Goal: Task Accomplishment & Management: Use online tool/utility

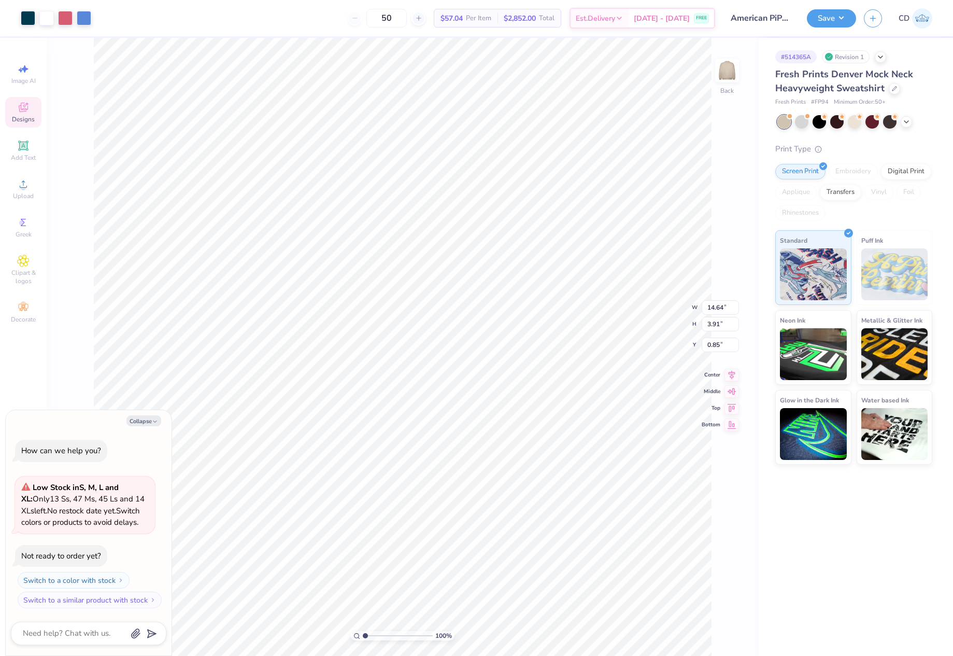
type textarea "x"
type input "5.70"
click at [331, 420] on li "Ungroup" at bounding box center [346, 417] width 81 height 20
type textarea "x"
type input "8.87"
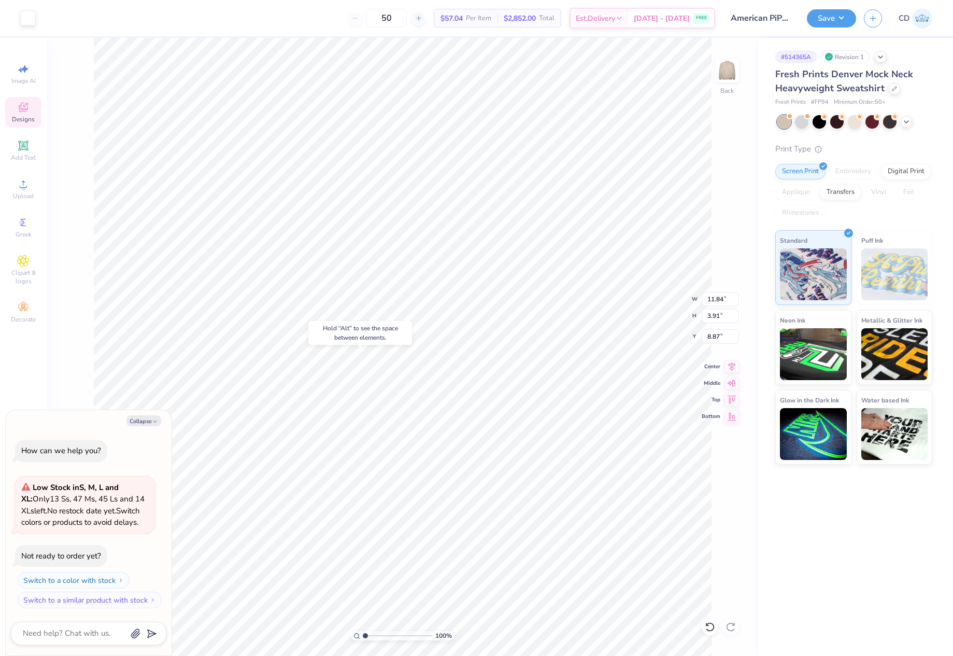
type textarea "x"
drag, startPoint x: 363, startPoint y: 635, endPoint x: 386, endPoint y: 633, distance: 23.4
click at [386, 633] on input "range" at bounding box center [398, 635] width 70 height 9
drag, startPoint x: 385, startPoint y: 636, endPoint x: 349, endPoint y: 637, distance: 36.3
type input "1"
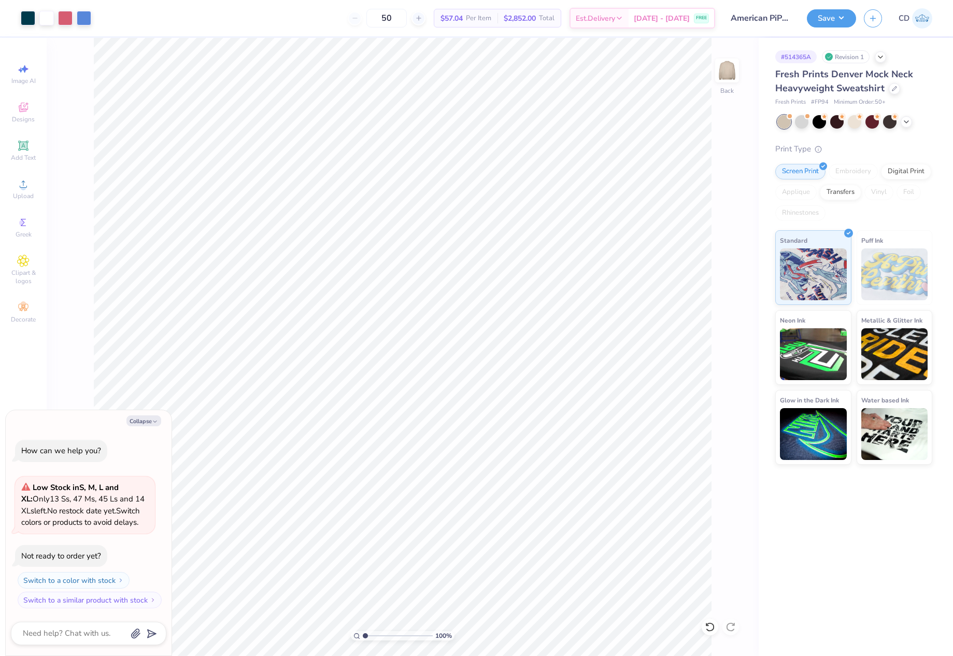
click at [363, 637] on input "range" at bounding box center [398, 635] width 70 height 9
click at [142, 424] on button "Collapse" at bounding box center [144, 420] width 35 height 11
type textarea "x"
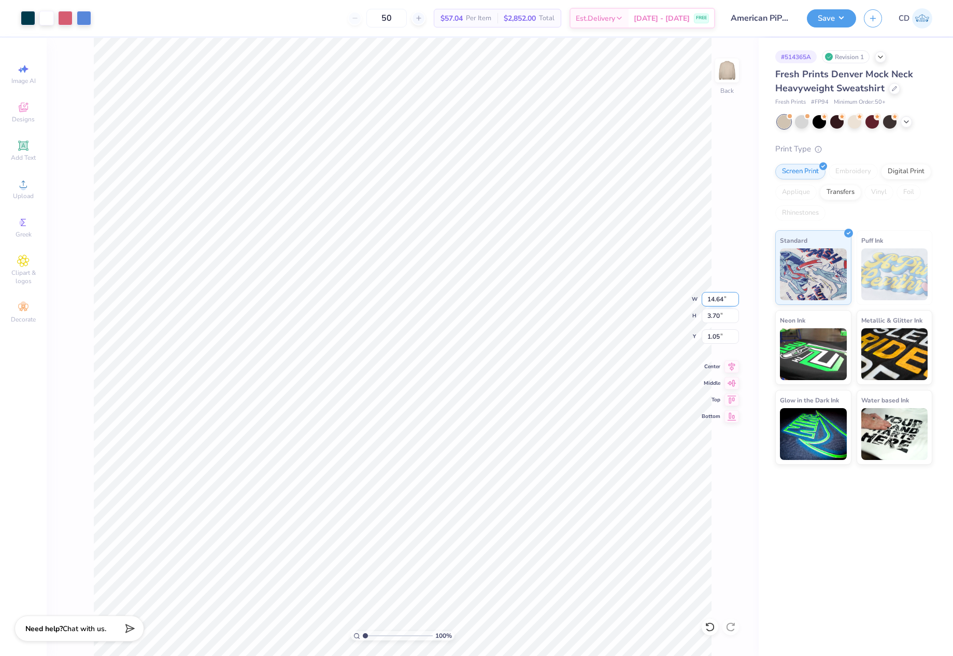
drag, startPoint x: 705, startPoint y: 301, endPoint x: 736, endPoint y: 301, distance: 30.6
click at [736, 301] on input "14.64" at bounding box center [720, 299] width 37 height 15
type input "12.50"
type input "3.16"
drag, startPoint x: 705, startPoint y: 334, endPoint x: 734, endPoint y: 338, distance: 28.7
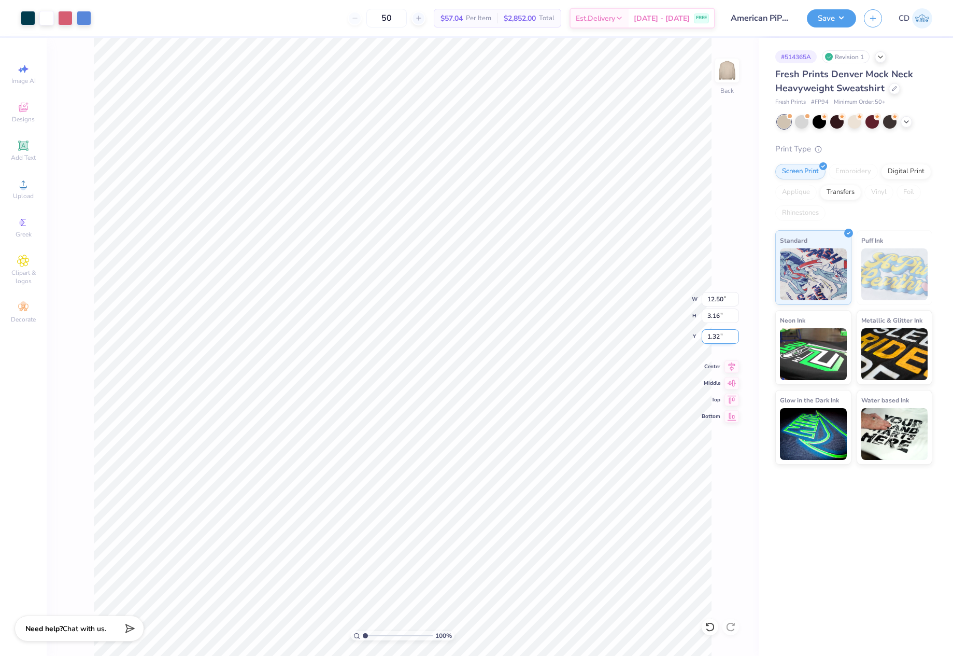
click at [734, 338] on input "1.32" at bounding box center [720, 336] width 37 height 15
click at [734, 364] on icon at bounding box center [732, 364] width 7 height 9
drag, startPoint x: 703, startPoint y: 335, endPoint x: 721, endPoint y: 336, distance: 17.7
click at [721, 336] on input "3.00" at bounding box center [720, 336] width 37 height 15
type input "2.00"
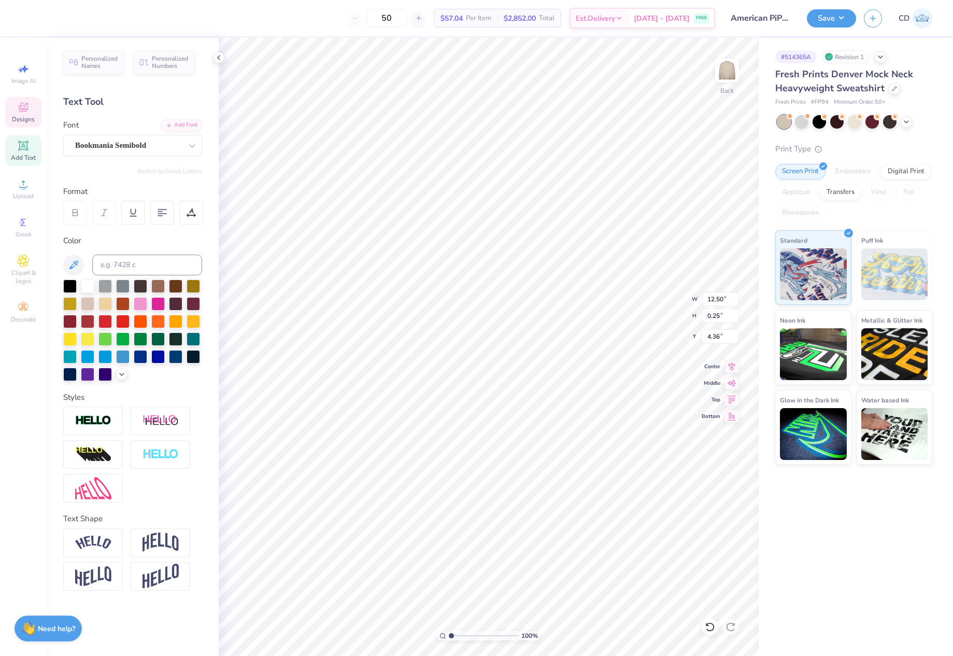
scroll to position [9, 8]
type textarea "MY MY MISS AMERICAN PI PHI"
type input "12.88"
type input "0.25"
type input "4.36"
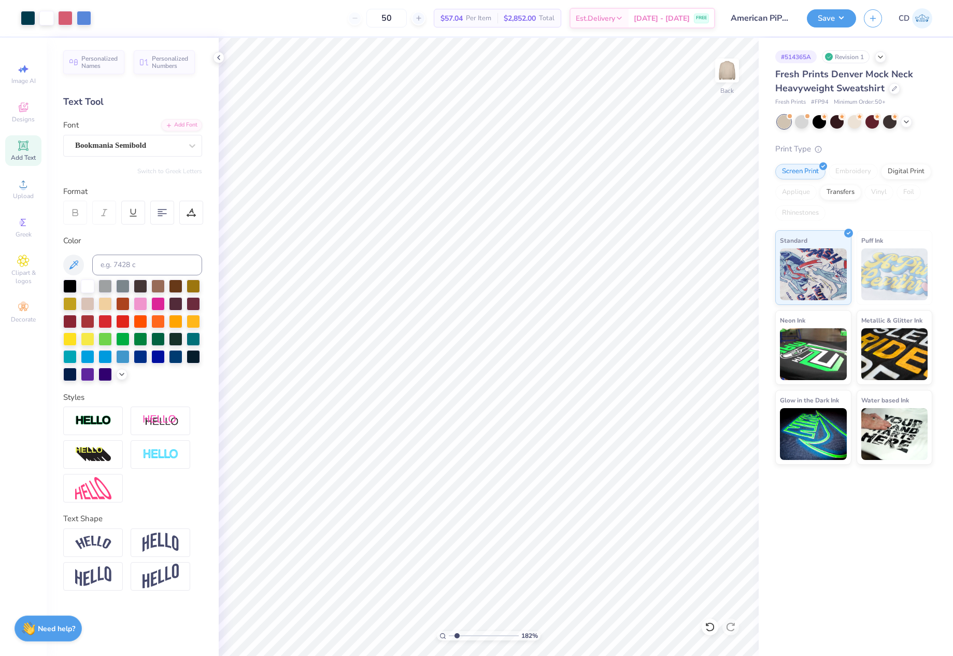
click at [457, 636] on input "range" at bounding box center [484, 635] width 70 height 9
drag, startPoint x: 457, startPoint y: 635, endPoint x: 438, endPoint y: 638, distance: 18.8
type input "1"
click at [449, 638] on input "range" at bounding box center [484, 635] width 70 height 9
drag, startPoint x: 717, startPoint y: 302, endPoint x: 724, endPoint y: 300, distance: 7.9
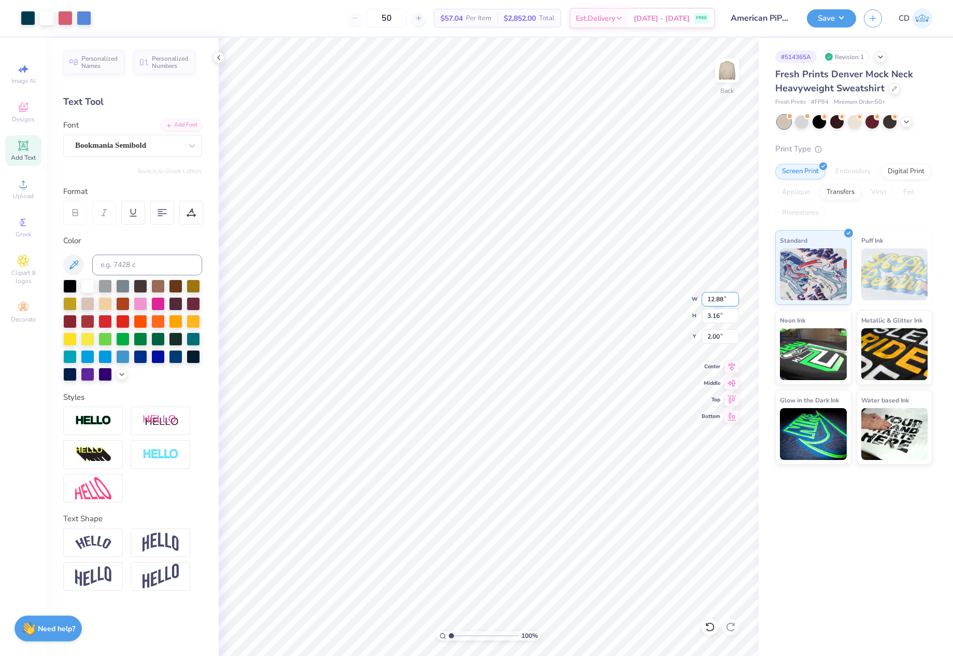
click at [724, 300] on input "12.88" at bounding box center [720, 299] width 37 height 15
type input "12.50"
type input "3.07"
drag, startPoint x: 704, startPoint y: 337, endPoint x: 723, endPoint y: 339, distance: 19.2
click at [723, 339] on input "2.05" at bounding box center [720, 336] width 37 height 15
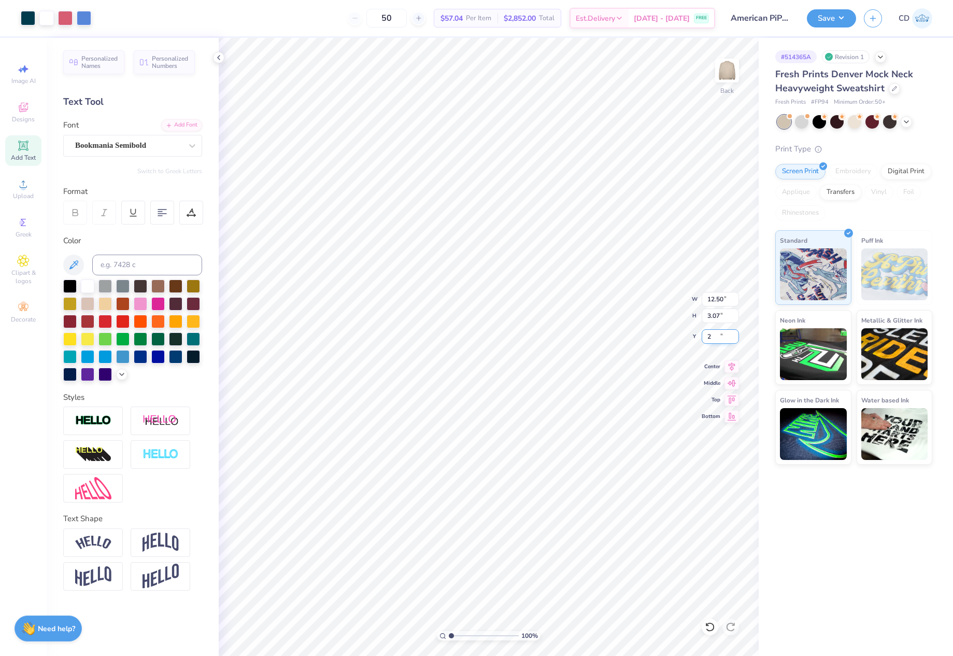
type input "2.00"
click at [831, 23] on button "Save" at bounding box center [831, 17] width 49 height 18
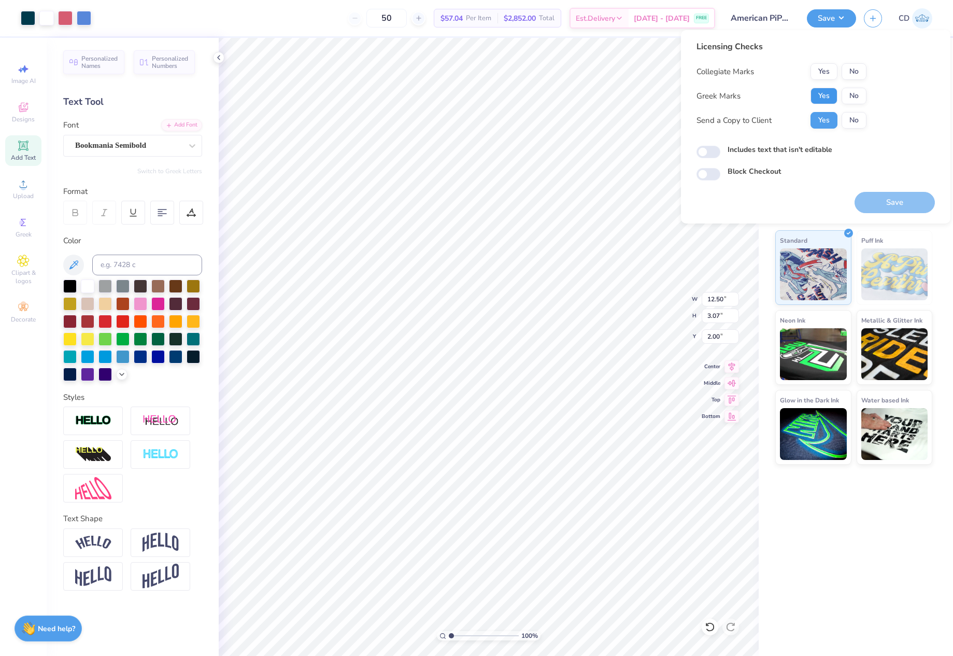
click at [827, 95] on button "Yes" at bounding box center [824, 96] width 27 height 17
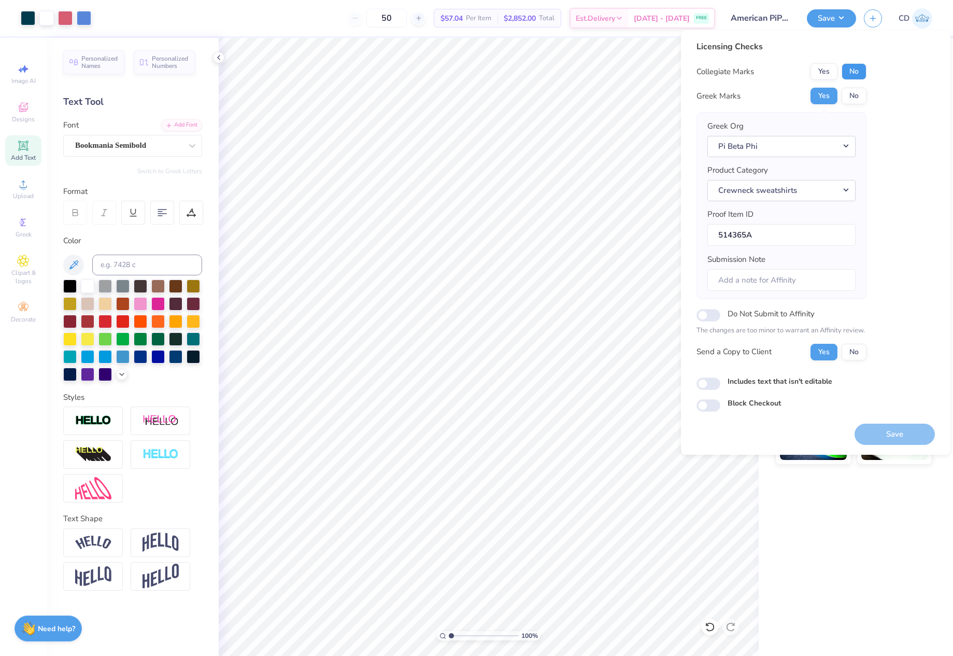
click at [855, 74] on button "No" at bounding box center [854, 71] width 25 height 17
click at [885, 432] on button "Save" at bounding box center [895, 434] width 80 height 21
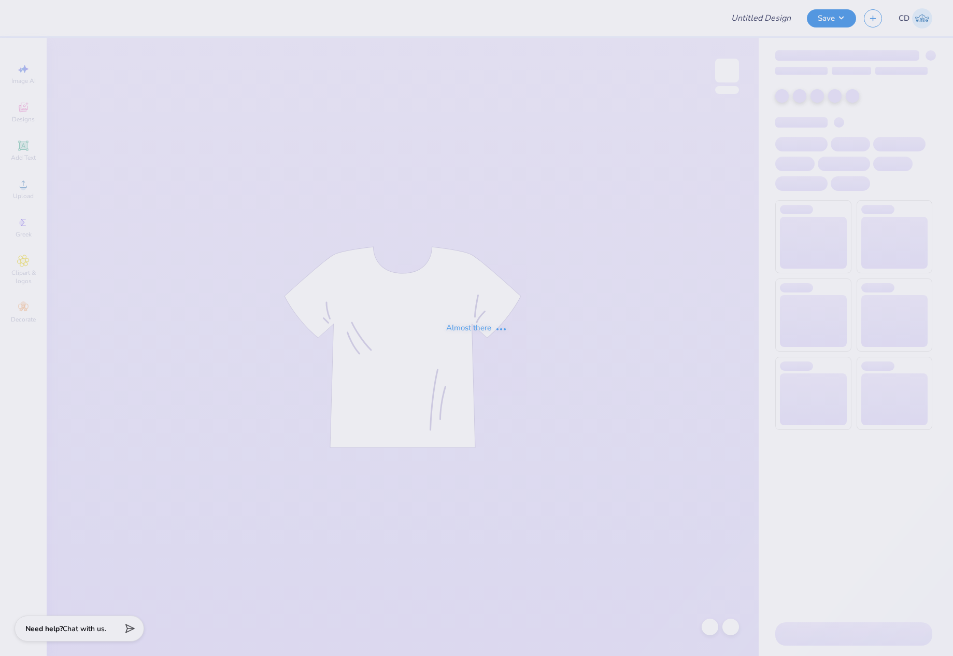
type input "Dz Philo"
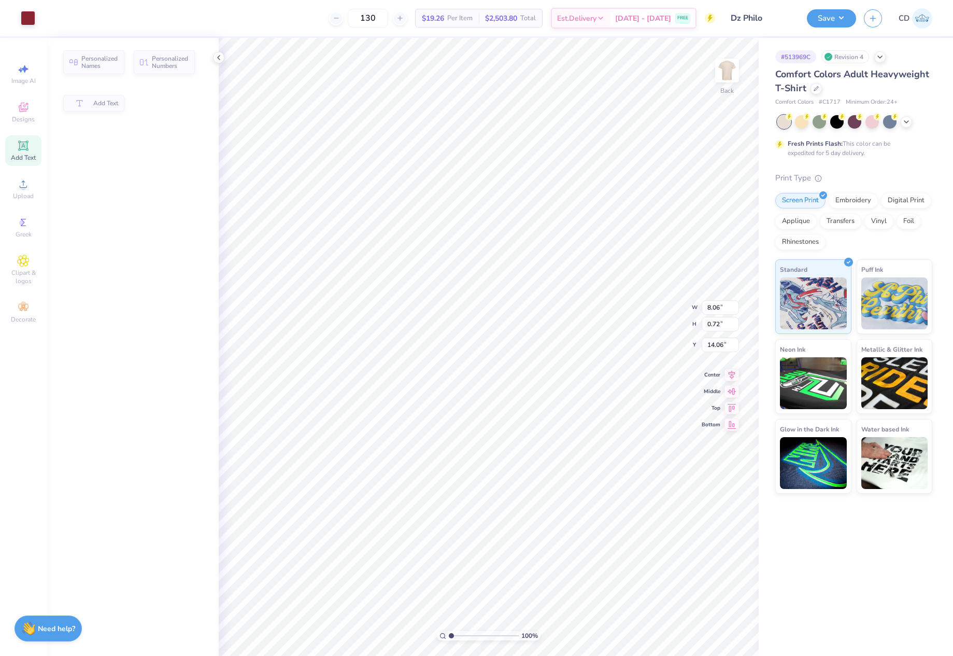
type input "8.06"
type input "0.72"
type input "14.06"
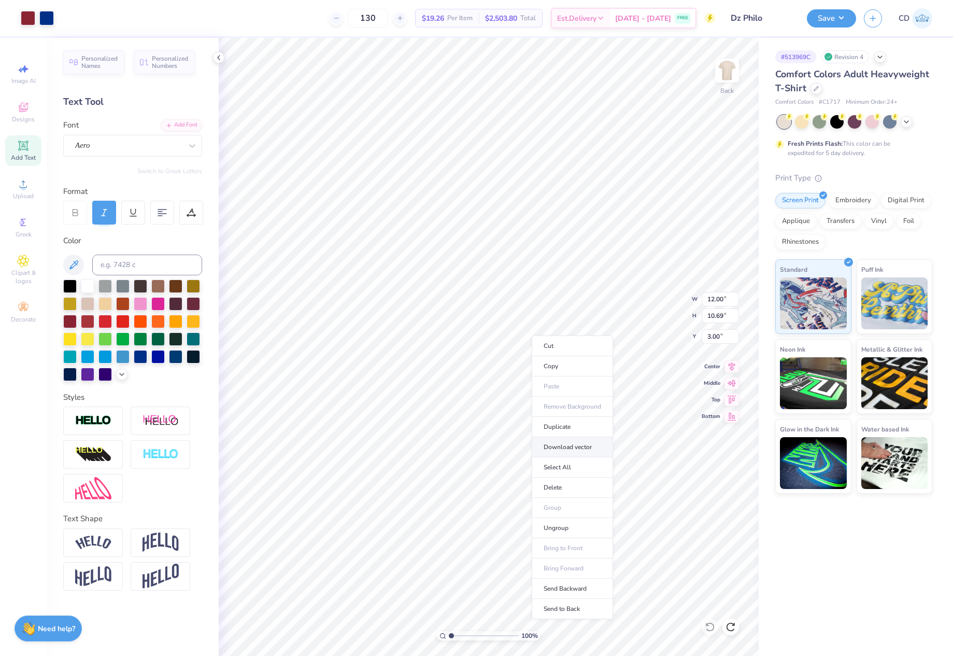
click at [564, 447] on li "Download vector" at bounding box center [572, 447] width 81 height 20
click at [543, 454] on li "Duplicate" at bounding box center [555, 461] width 81 height 20
type input "17.91"
type textarea "DELTA ZETA"
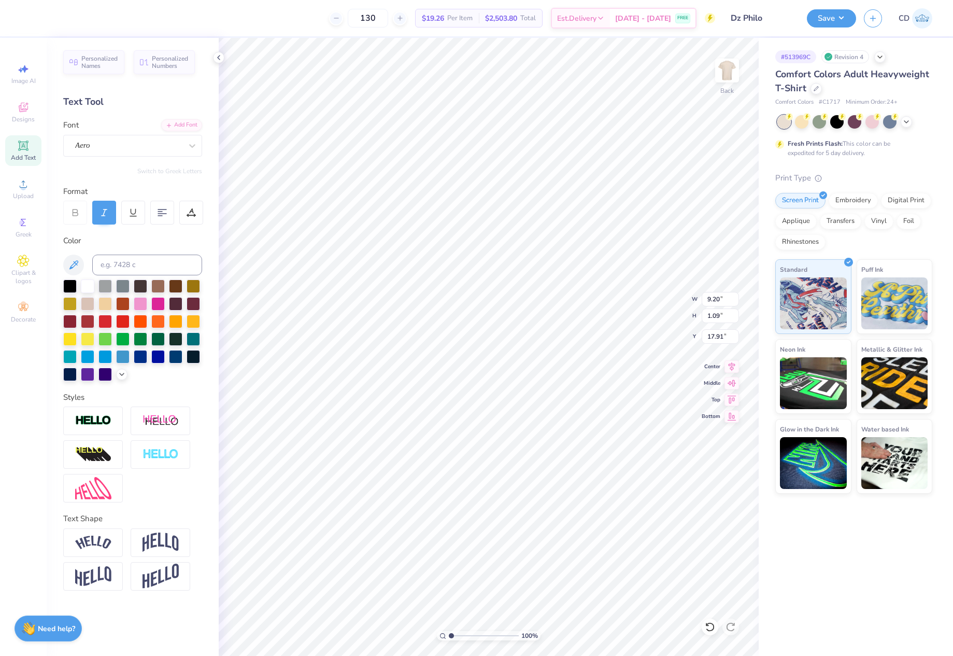
type input "9.20"
type input "1.09"
type input "5.36"
type input "11.77"
type input "1.40"
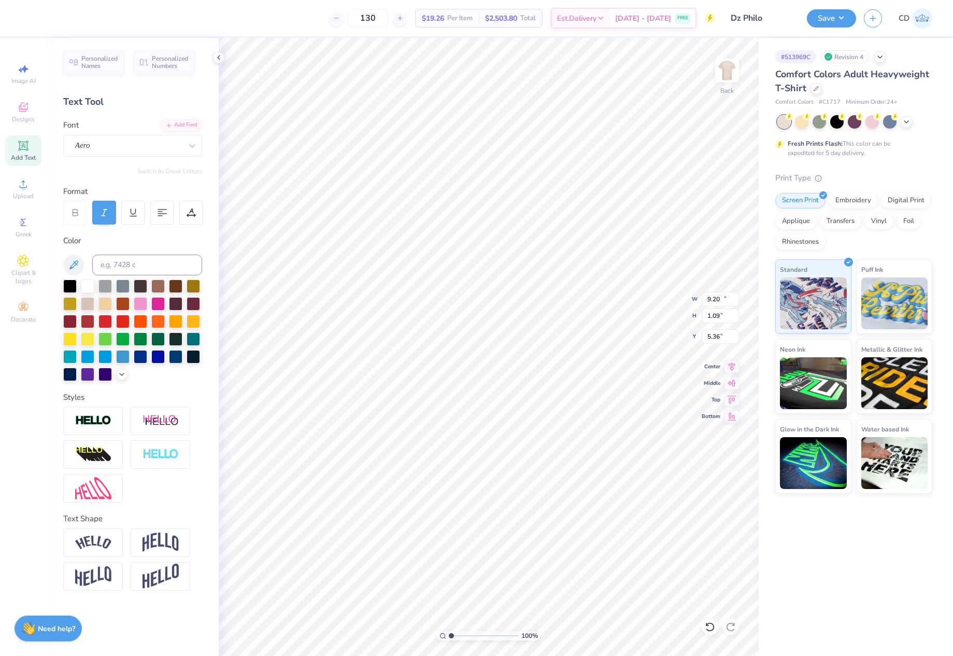
type input "5.05"
click at [25, 183] on icon at bounding box center [23, 183] width 7 height 7
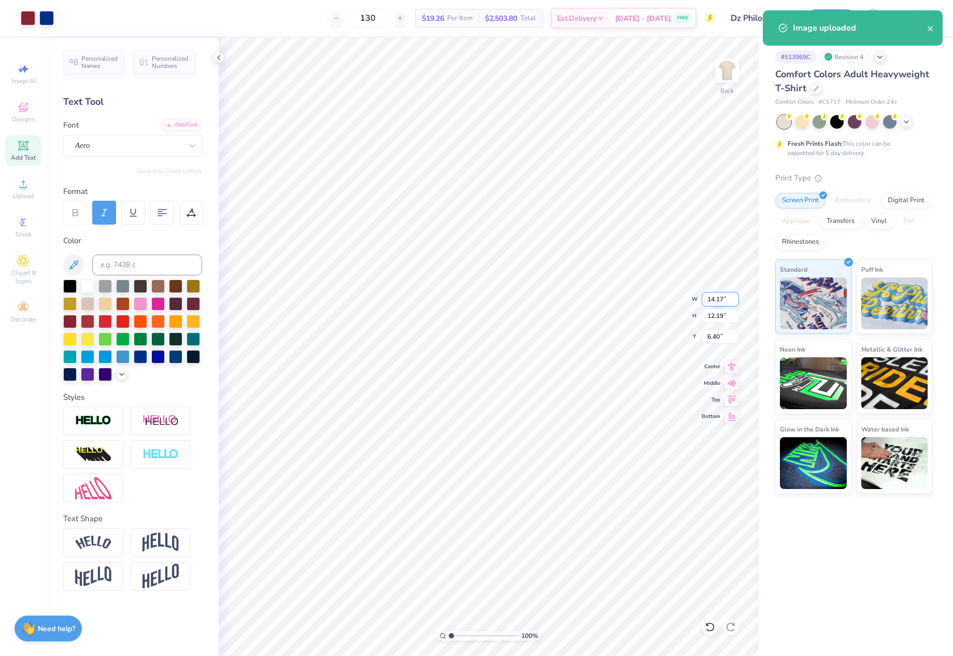
drag, startPoint x: 706, startPoint y: 302, endPoint x: 726, endPoint y: 302, distance: 20.7
click at [726, 302] on input "14.17" at bounding box center [720, 299] width 37 height 15
type input "12.00"
type input "10.32"
drag, startPoint x: 703, startPoint y: 340, endPoint x: 720, endPoint y: 341, distance: 17.1
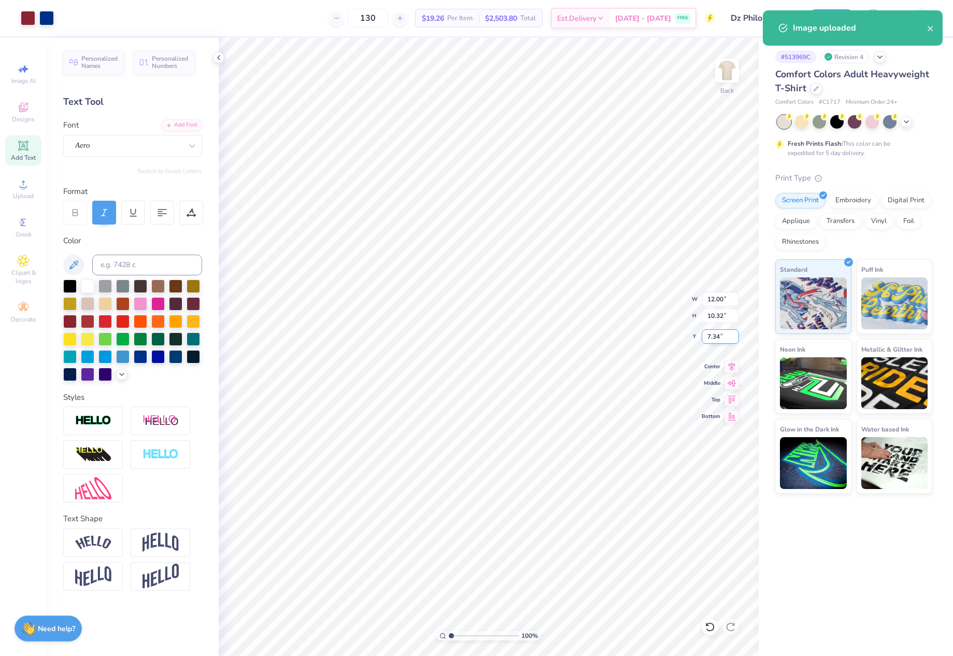
click at [720, 341] on input "7.34" at bounding box center [720, 336] width 37 height 15
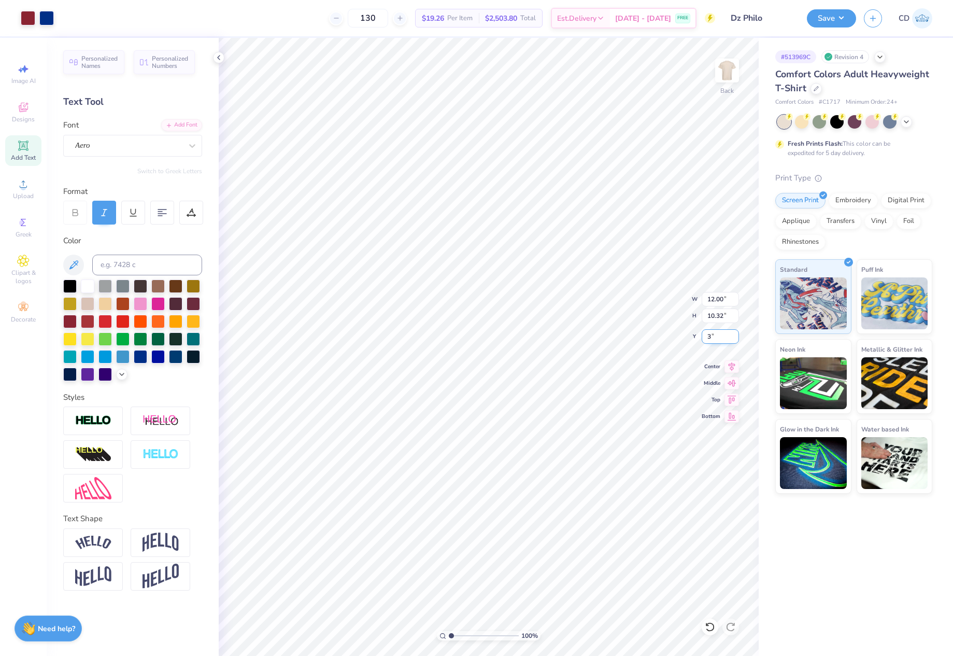
type input "3.00"
type input "13.52"
click at [730, 363] on icon at bounding box center [732, 365] width 15 height 12
click at [820, 24] on button "Save" at bounding box center [831, 17] width 49 height 18
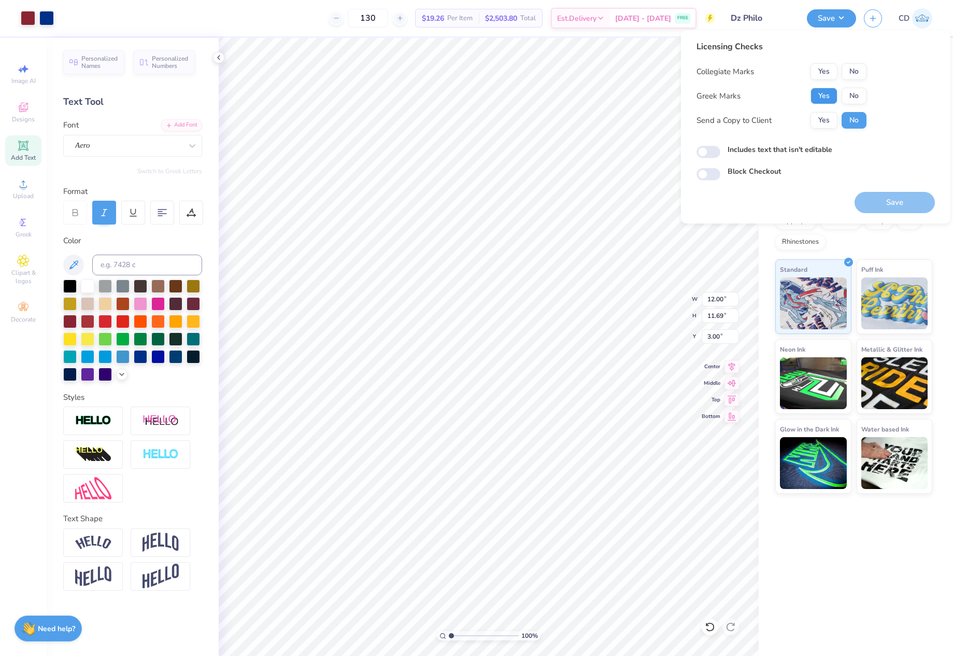
click at [825, 100] on button "Yes" at bounding box center [824, 96] width 27 height 17
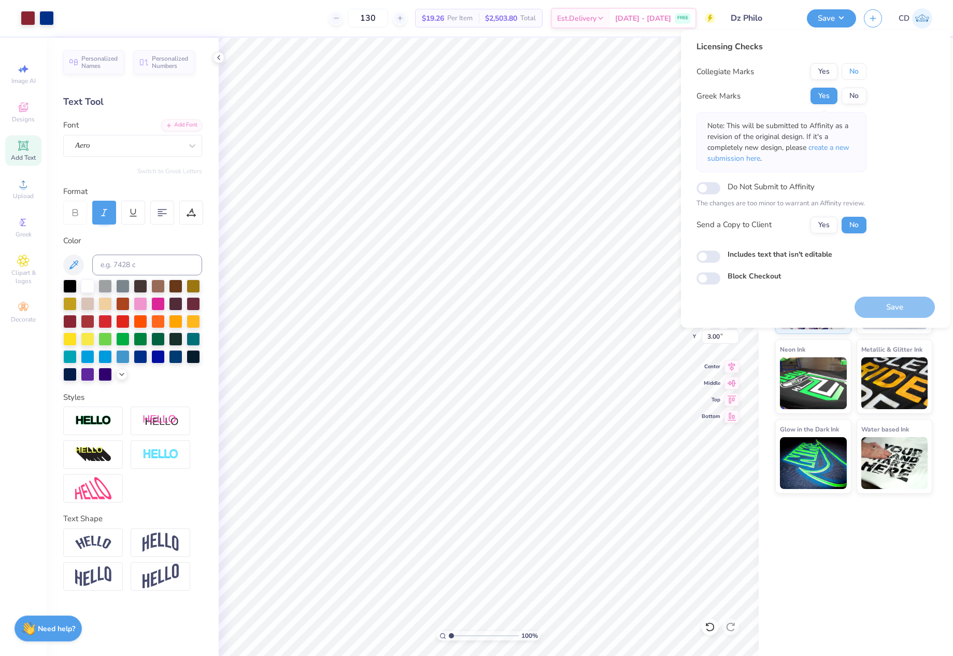
drag, startPoint x: 865, startPoint y: 71, endPoint x: 837, endPoint y: 119, distance: 55.8
click at [864, 72] on button "No" at bounding box center [854, 71] width 25 height 17
click at [712, 262] on input "Includes text that isn't editable" at bounding box center [709, 256] width 24 height 12
checkbox input "true"
click at [909, 312] on button "Save" at bounding box center [895, 307] width 80 height 21
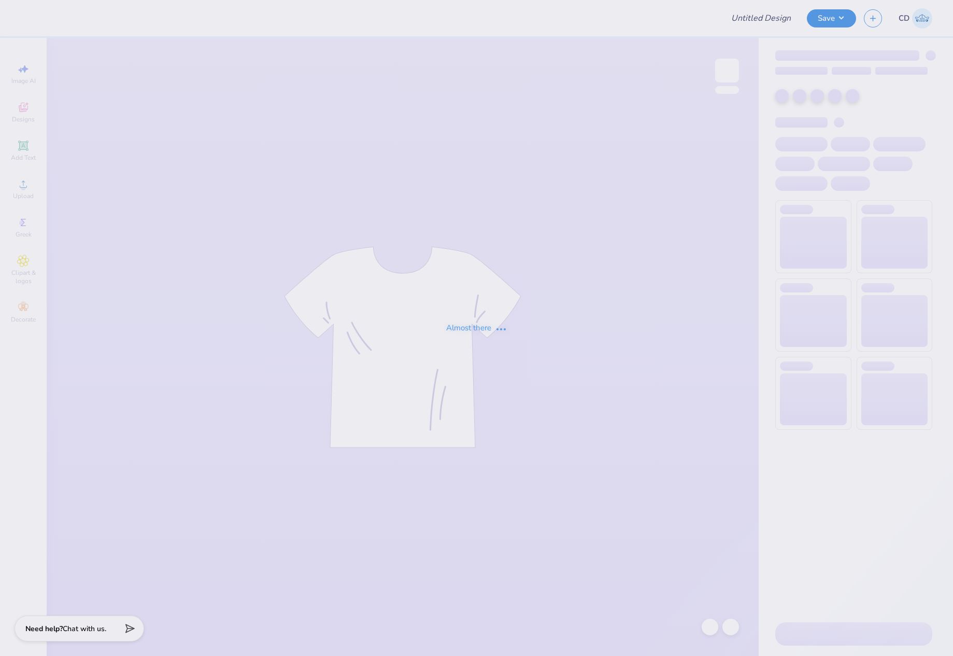
type input "Pepperdine ATO Philo F25"
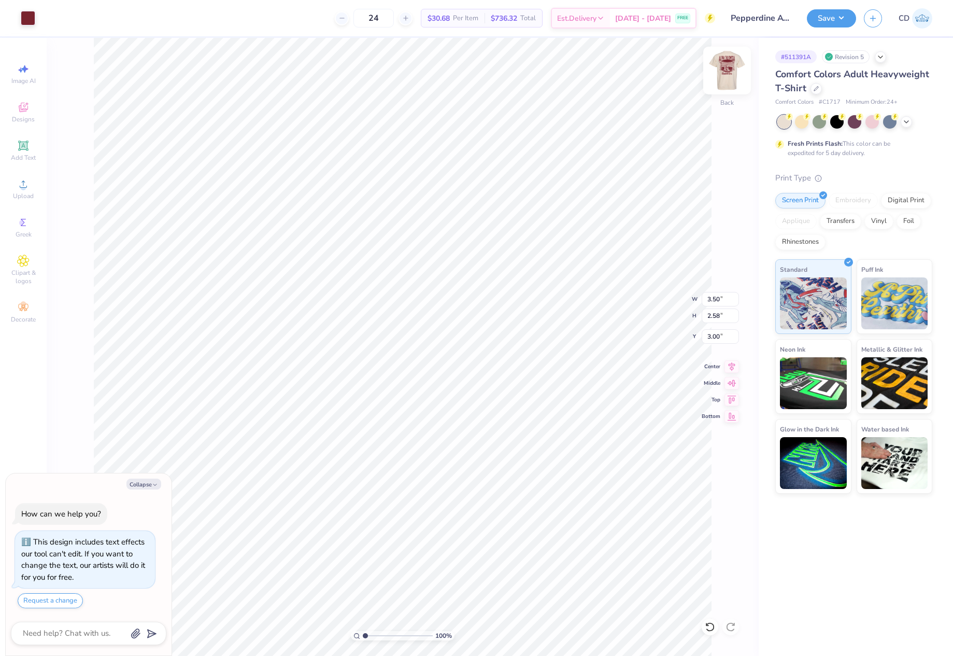
click at [731, 63] on img at bounding box center [727, 70] width 41 height 41
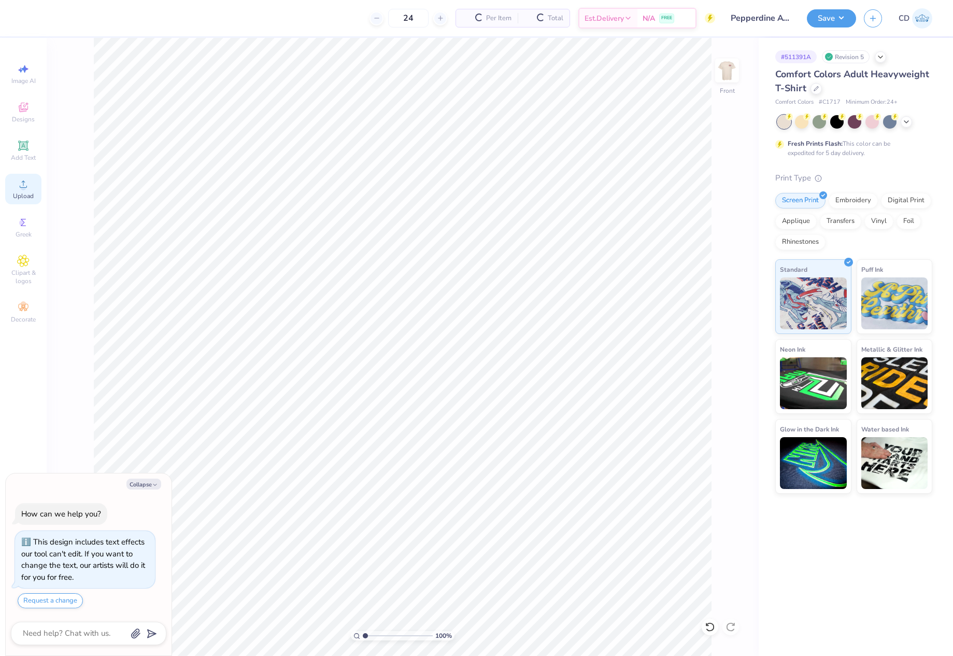
click at [31, 192] on span "Upload" at bounding box center [23, 196] width 21 height 8
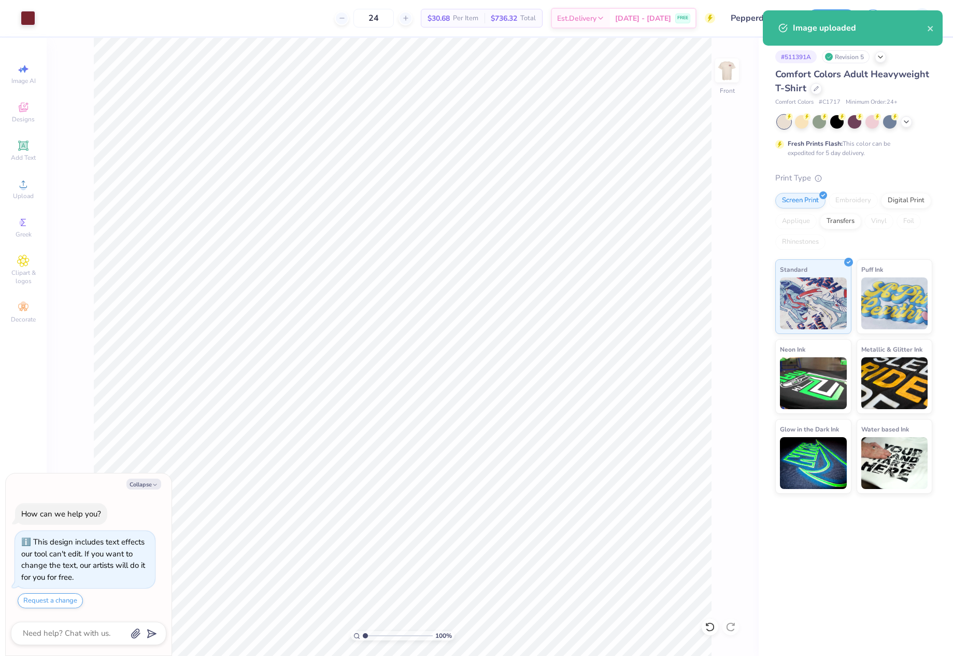
click at [723, 299] on div "100 % Front" at bounding box center [403, 347] width 712 height 618
type textarea "x"
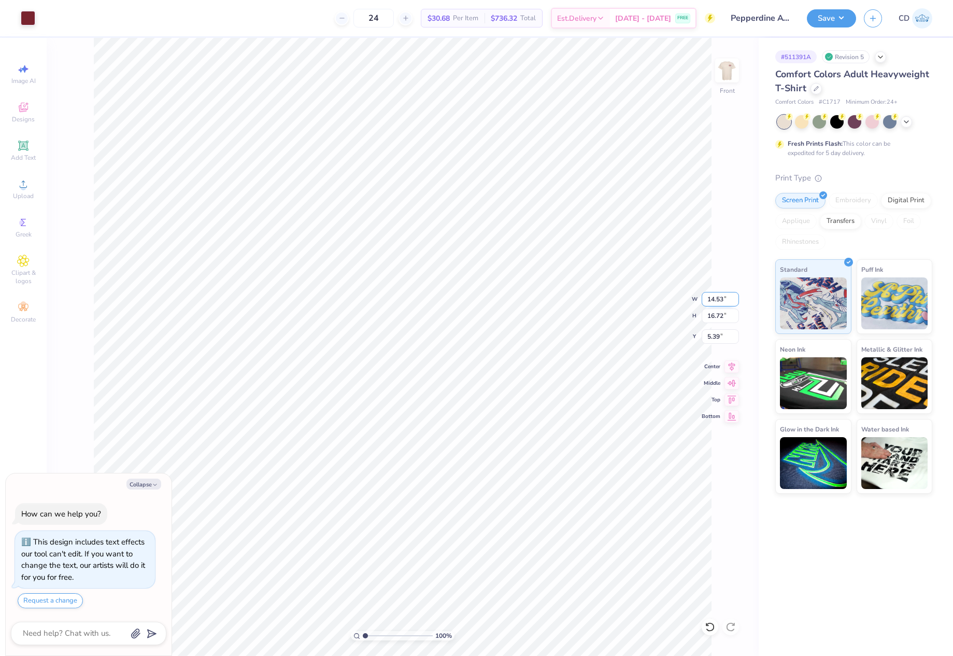
drag, startPoint x: 706, startPoint y: 297, endPoint x: 723, endPoint y: 297, distance: 17.1
click at [723, 297] on input "14.53" at bounding box center [720, 299] width 37 height 15
type input "123"
type textarea "x"
type input "12"
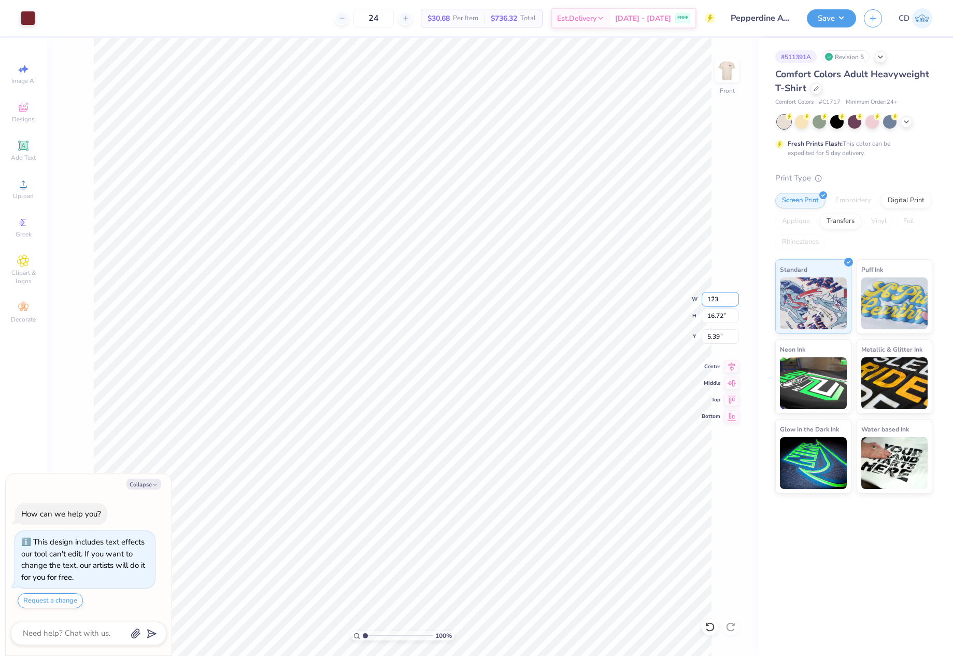
type input "16.80"
type input "5.35"
type input "12"
type textarea "x"
type input "12.00"
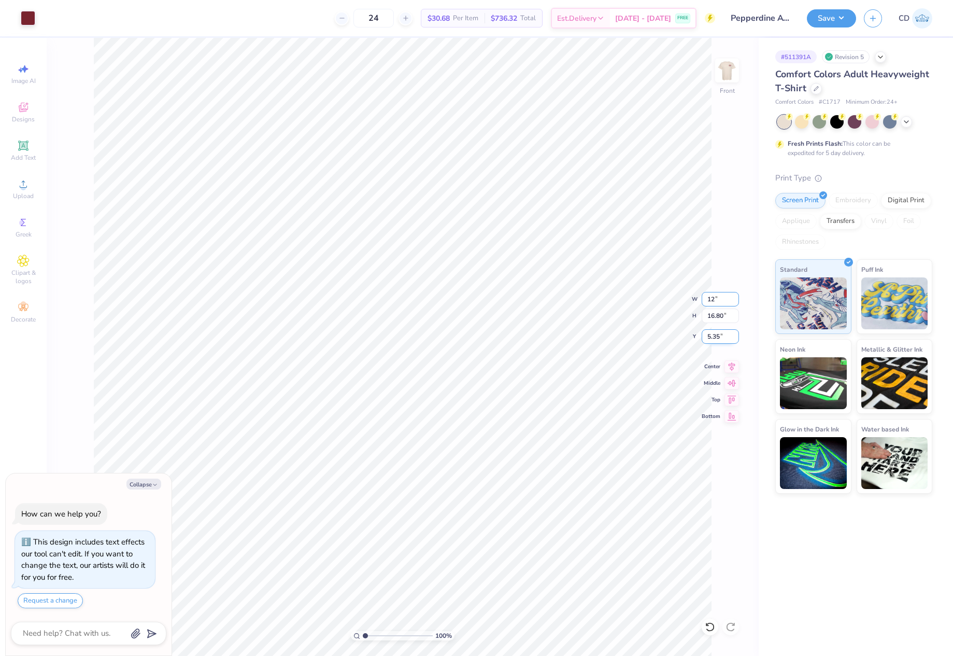
type input "13.81"
drag, startPoint x: 706, startPoint y: 336, endPoint x: 723, endPoint y: 341, distance: 17.6
click at [723, 341] on input "6.84" at bounding box center [720, 336] width 37 height 15
type input "3"
type textarea "x"
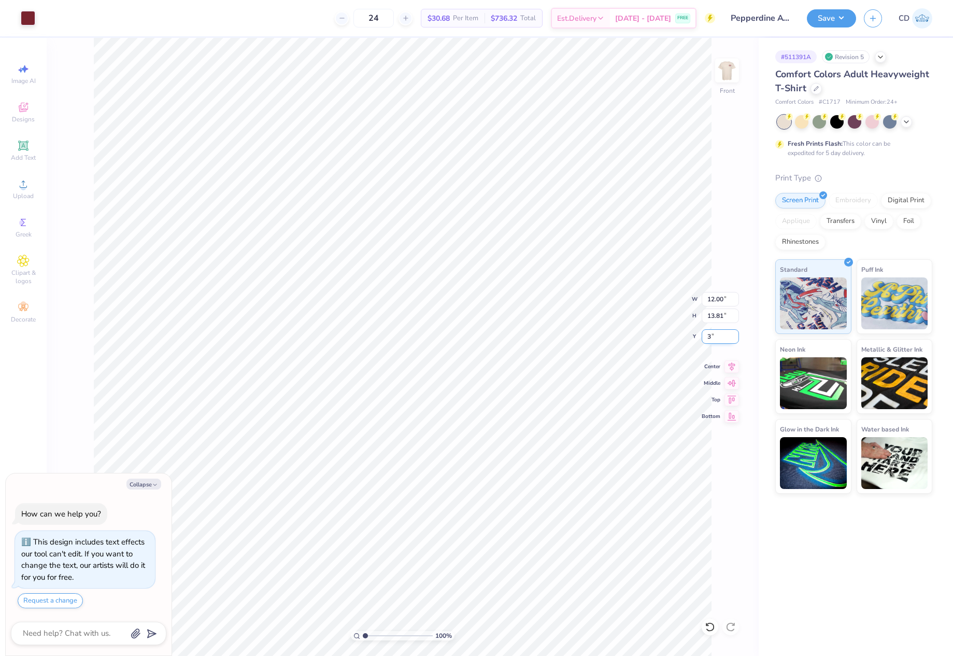
type input "3.00"
click at [834, 11] on button "Save" at bounding box center [831, 17] width 49 height 18
type textarea "x"
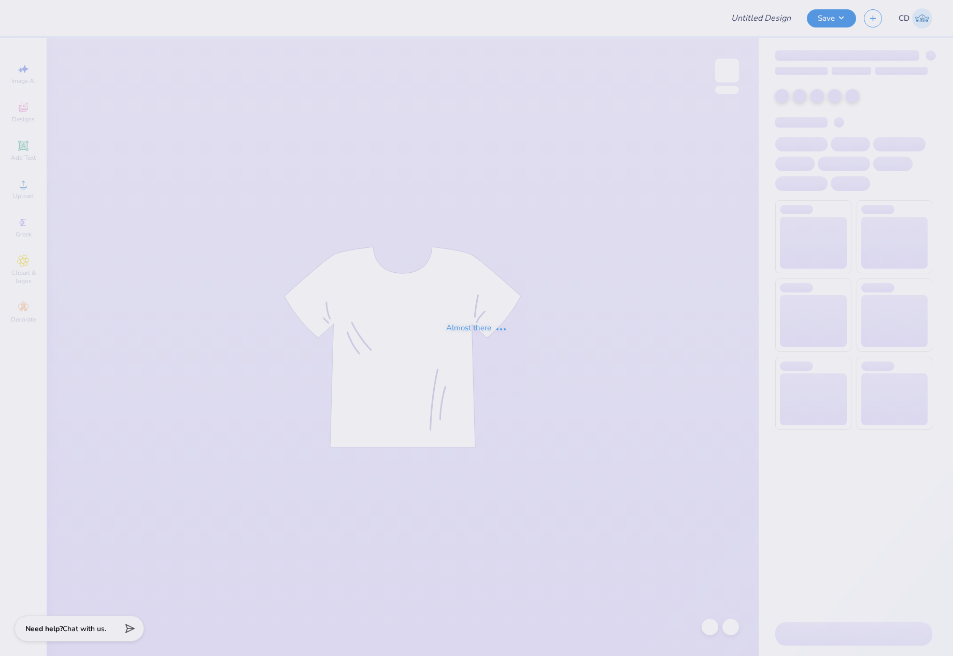
type input "Pepperdine ATO Philo F25"
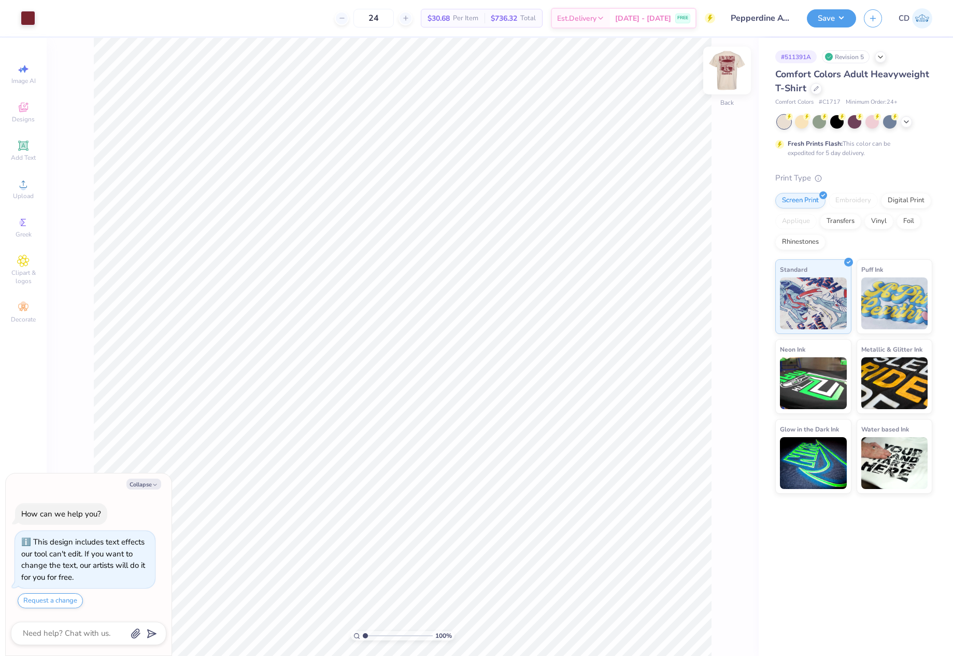
click at [732, 66] on img at bounding box center [727, 70] width 41 height 41
click at [15, 185] on div "Upload" at bounding box center [23, 189] width 36 height 31
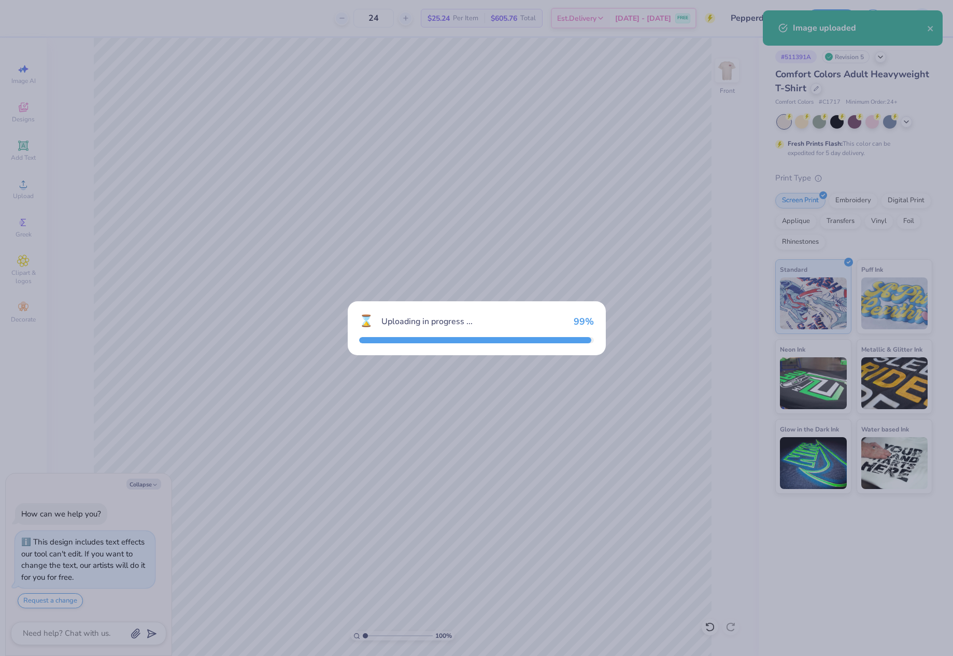
type textarea "x"
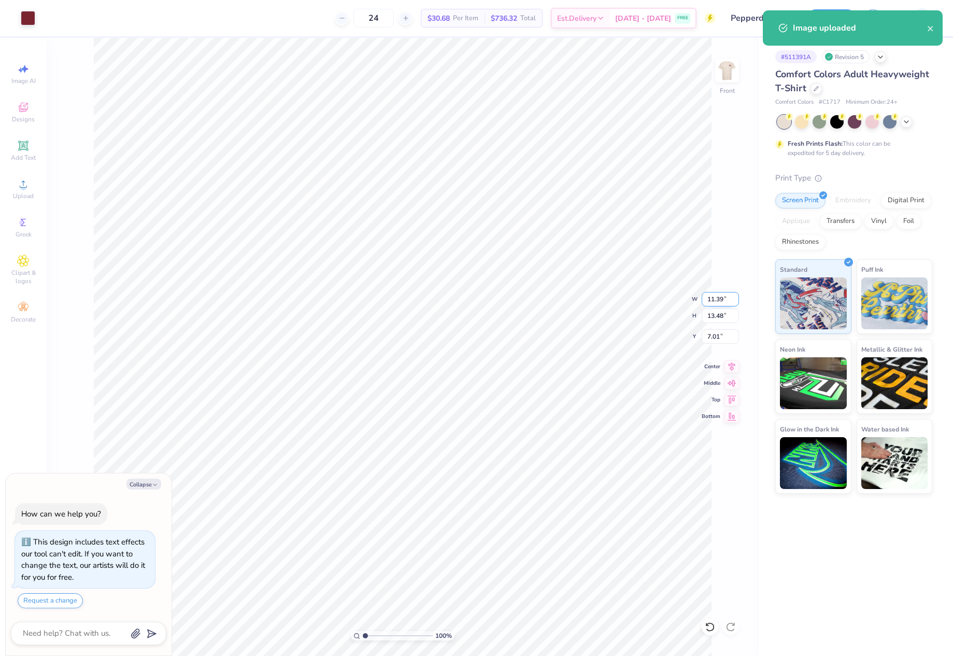
drag, startPoint x: 705, startPoint y: 302, endPoint x: 723, endPoint y: 301, distance: 18.7
click at [723, 301] on input "11.39" at bounding box center [720, 299] width 37 height 15
type input "12"
type textarea "x"
type input "12.00"
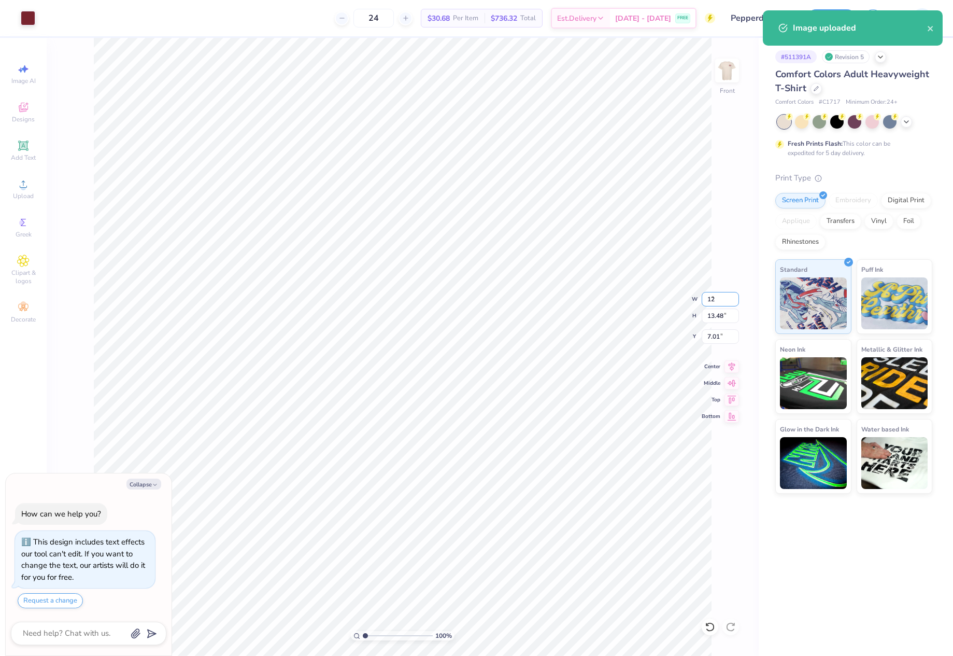
type input "14.19"
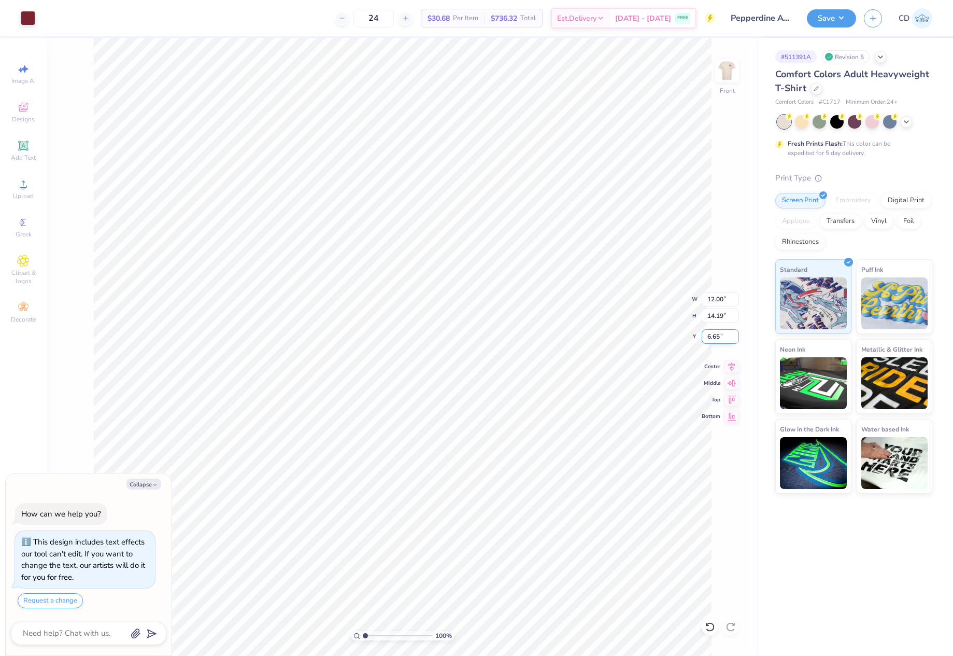
drag, startPoint x: 706, startPoint y: 335, endPoint x: 721, endPoint y: 336, distance: 15.1
click at [721, 336] on input "6.65" at bounding box center [720, 336] width 37 height 15
type input "3"
type textarea "x"
type input "3.00"
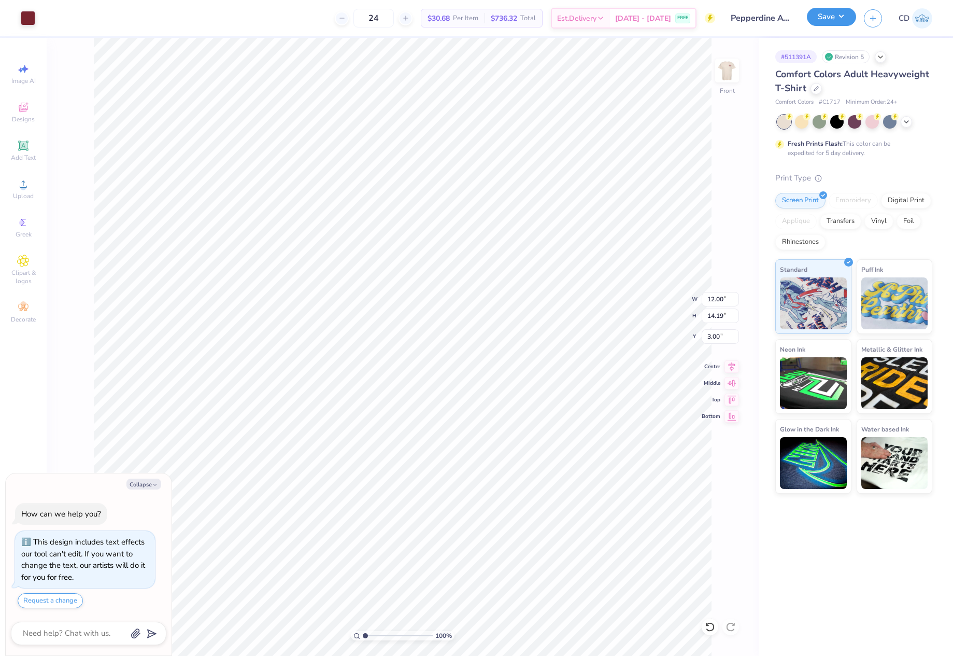
click at [826, 17] on button "Save" at bounding box center [831, 17] width 49 height 18
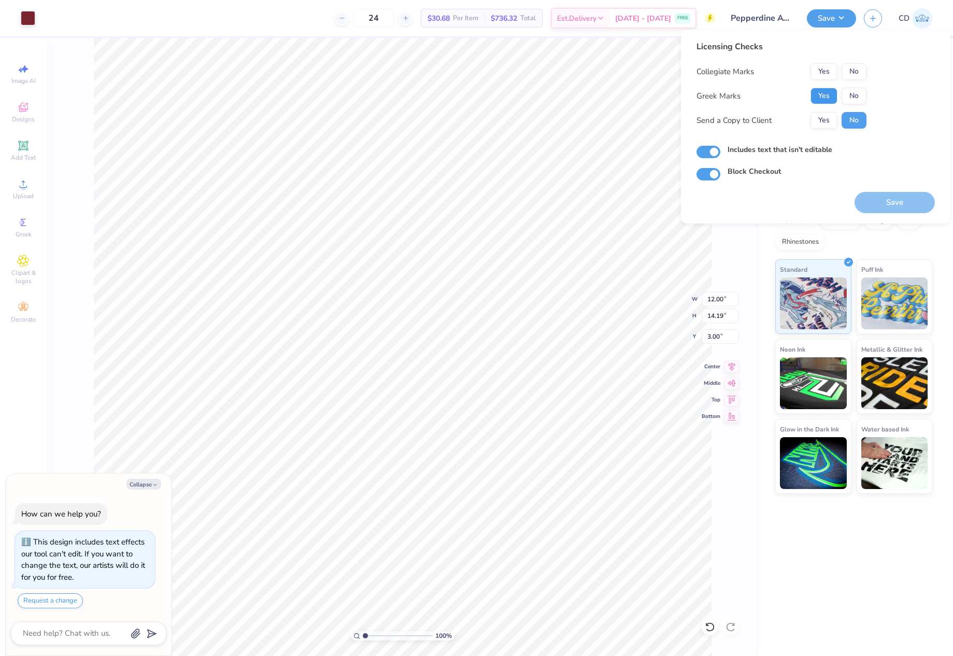
click at [832, 99] on button "Yes" at bounding box center [824, 96] width 27 height 17
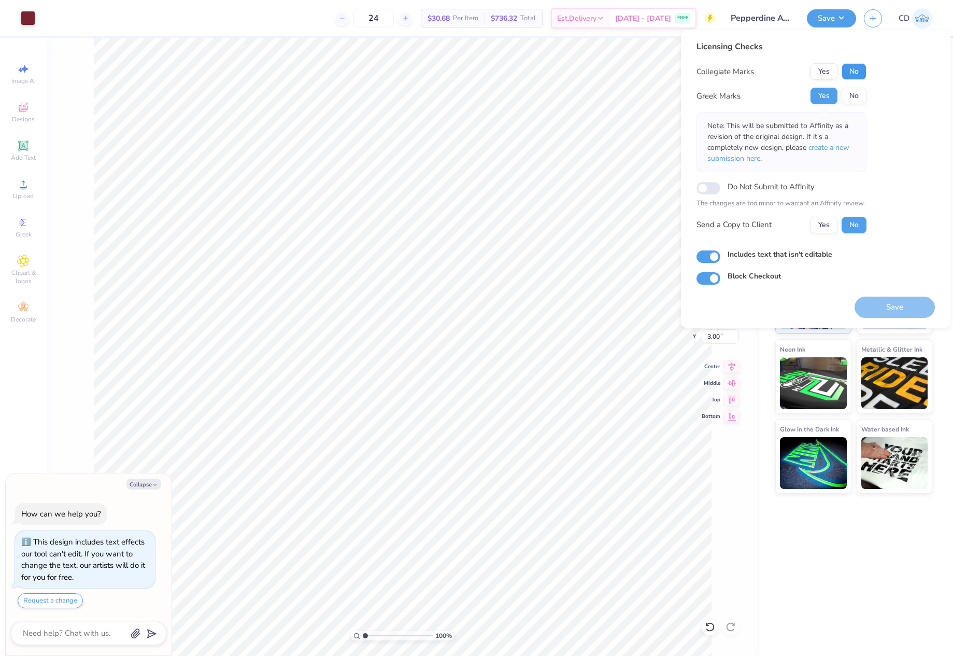
click at [853, 73] on button "No" at bounding box center [854, 71] width 25 height 17
click at [877, 307] on button "Save" at bounding box center [895, 307] width 80 height 21
type textarea "x"
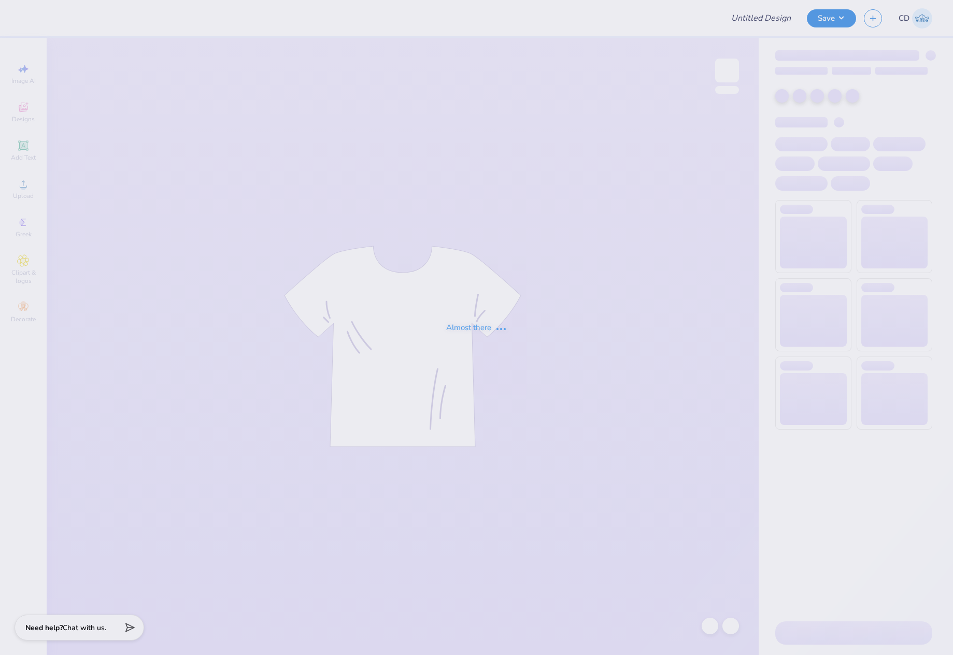
type input "Kass [PERSON_NAME] : The [GEOGRAPHIC_DATA][US_STATE]"
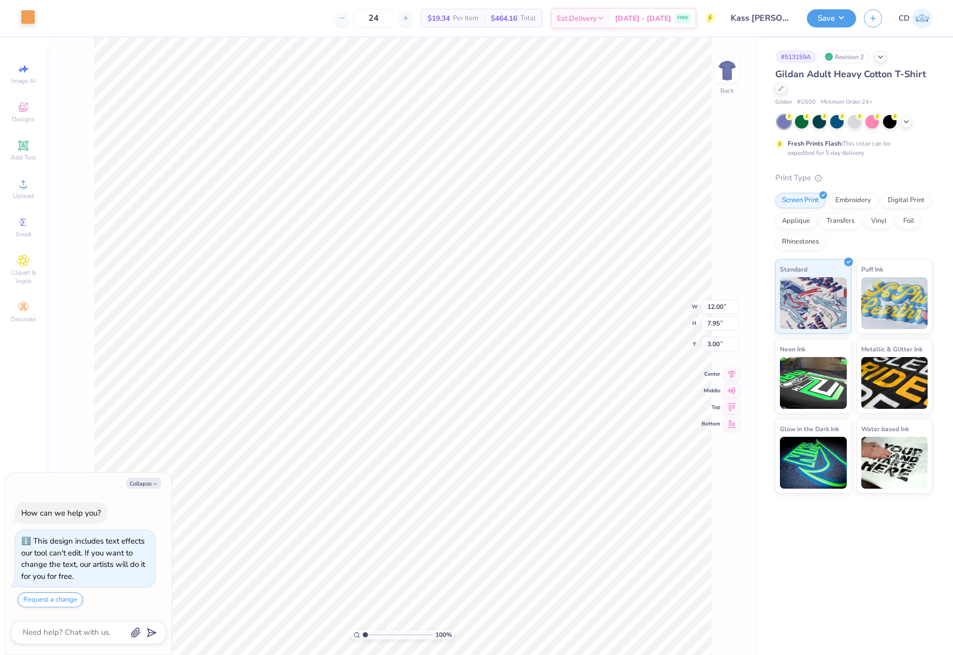
click at [24, 18] on div at bounding box center [28, 17] width 15 height 15
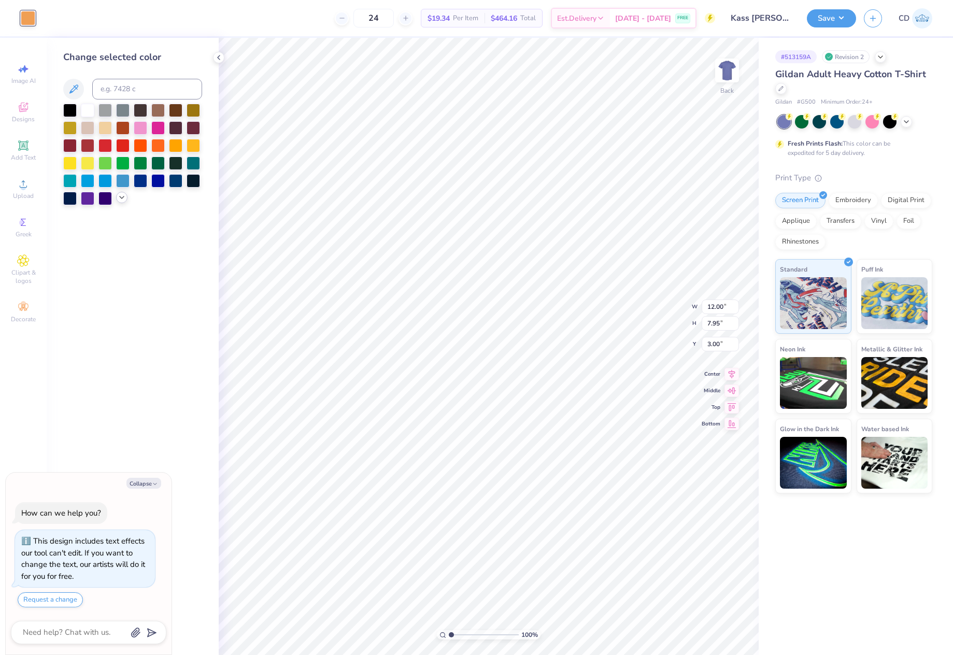
click at [123, 199] on icon at bounding box center [122, 197] width 8 height 8
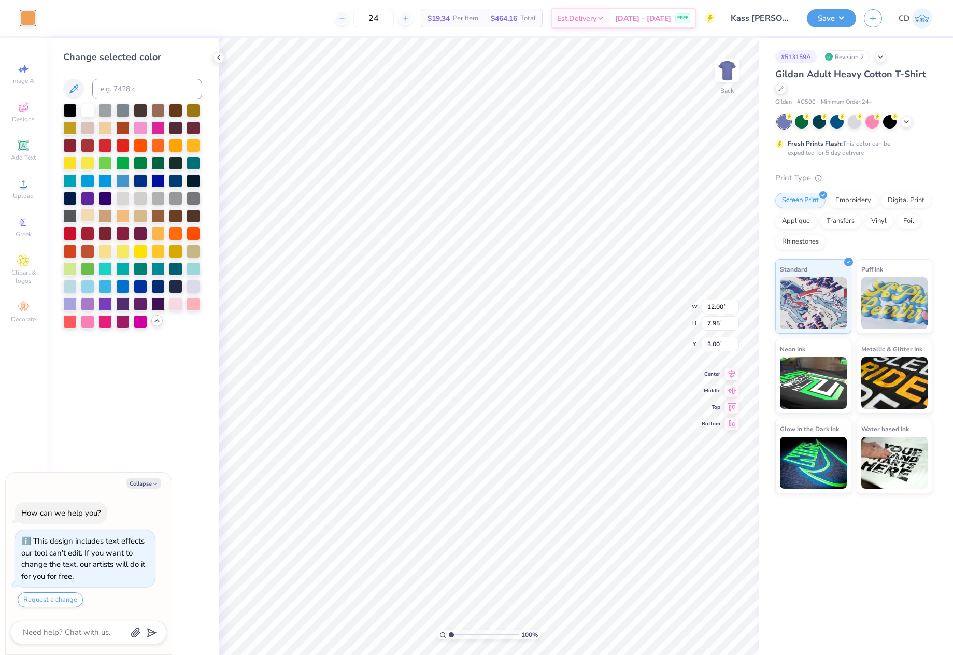
click at [85, 217] on div at bounding box center [87, 214] width 13 height 13
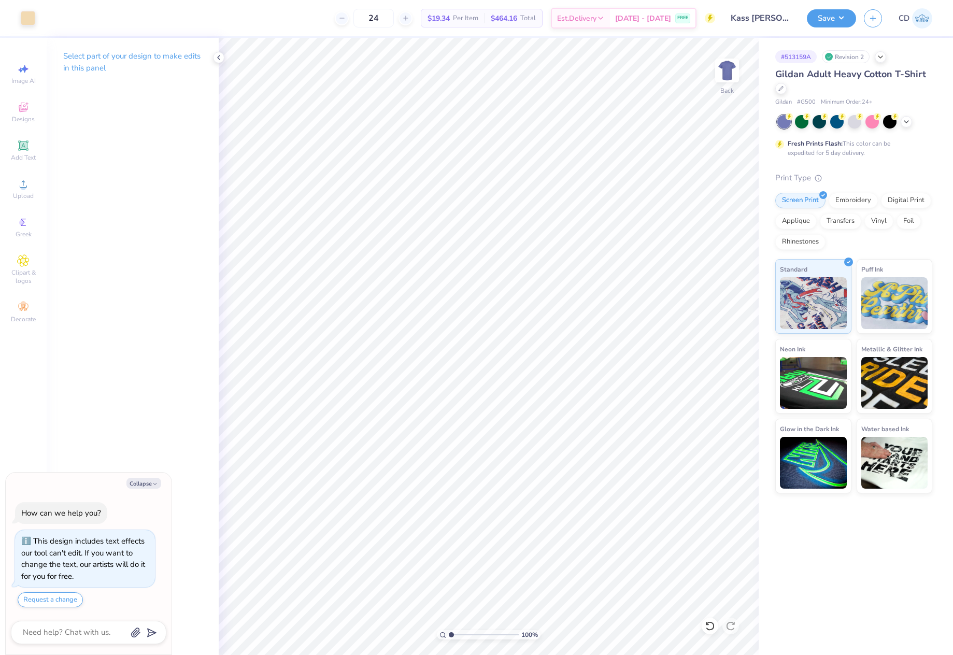
click at [308, 36] on div "Art colors 24 $19.34 Per Item $464.16 Total Est. Delivery [DATE] - [DATE] FREE …" at bounding box center [476, 327] width 953 height 655
click at [810, 18] on button "Save" at bounding box center [831, 17] width 49 height 18
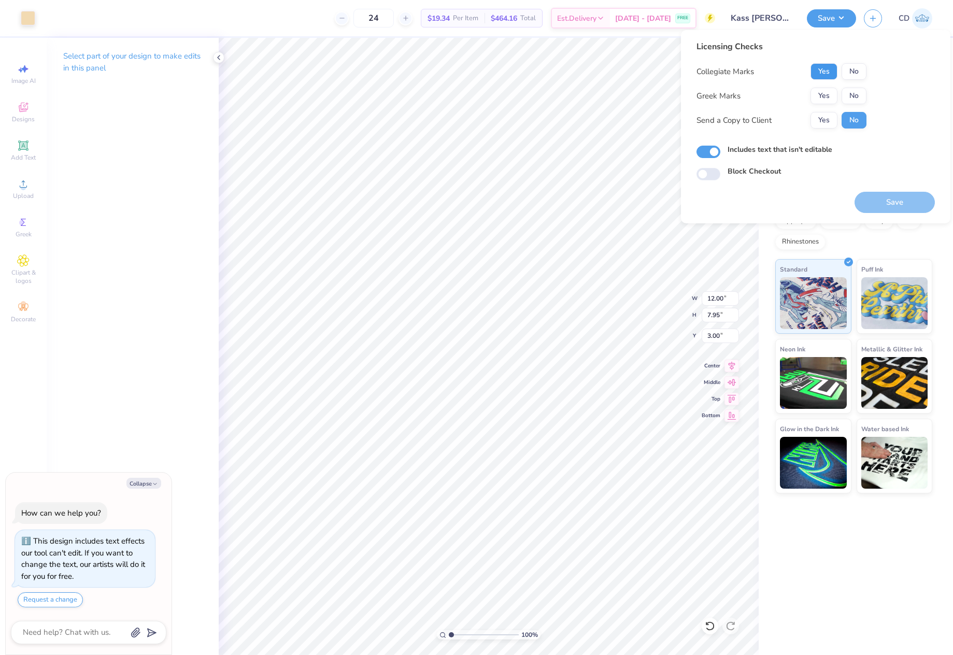
click at [823, 67] on button "Yes" at bounding box center [824, 71] width 27 height 17
click at [848, 90] on button "No" at bounding box center [854, 96] width 25 height 17
drag, startPoint x: 893, startPoint y: 201, endPoint x: 765, endPoint y: 228, distance: 130.9
click at [892, 202] on button "Save" at bounding box center [895, 202] width 80 height 21
type textarea "x"
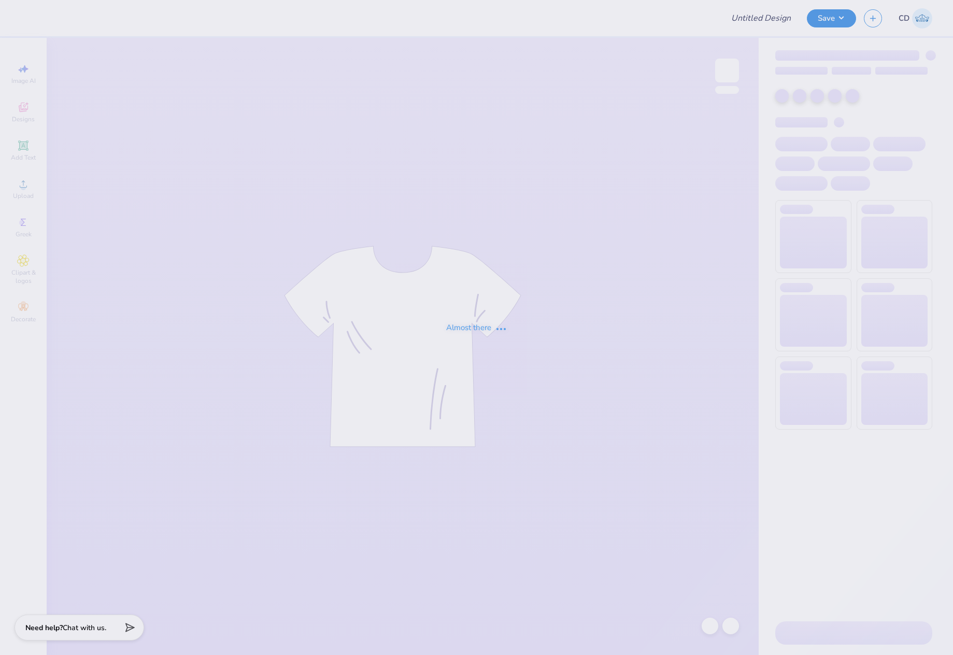
type input "Pack Motorsports SAE Tailgate"
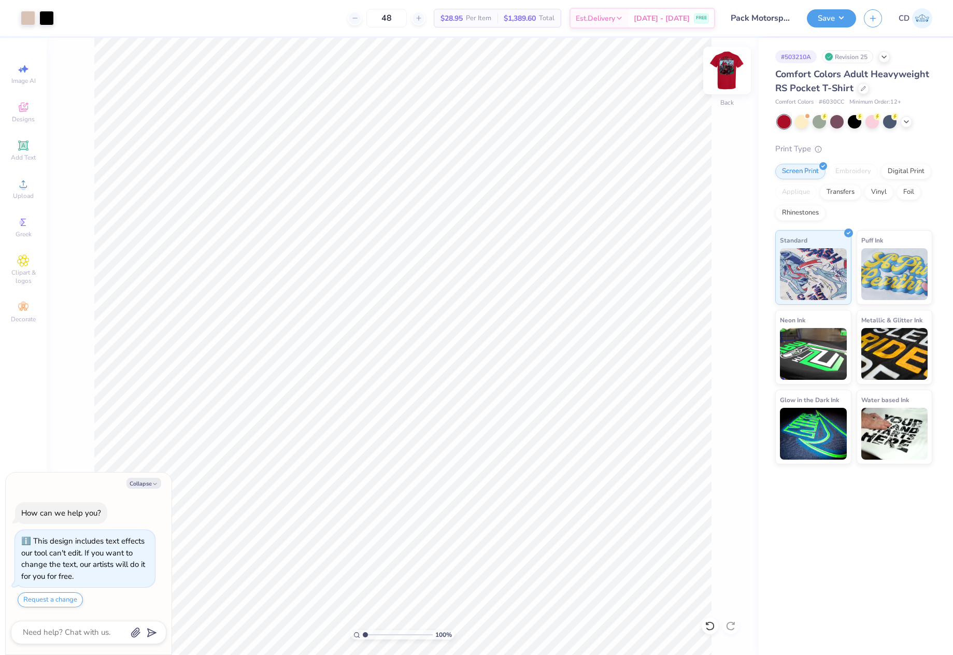
click at [725, 69] on img at bounding box center [727, 70] width 41 height 41
click at [21, 194] on span "Upload" at bounding box center [23, 196] width 21 height 8
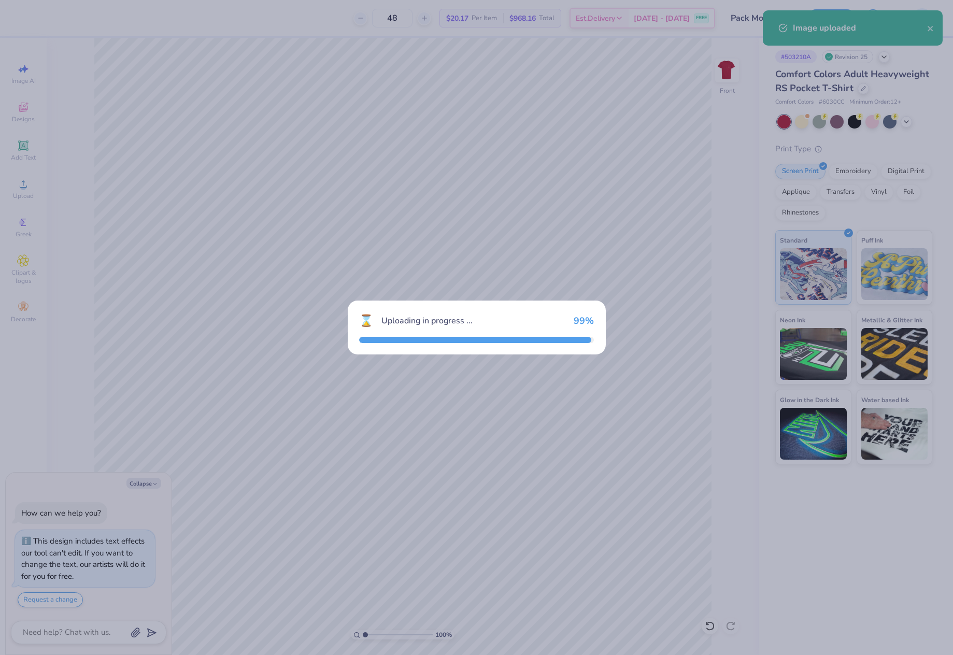
type textarea "x"
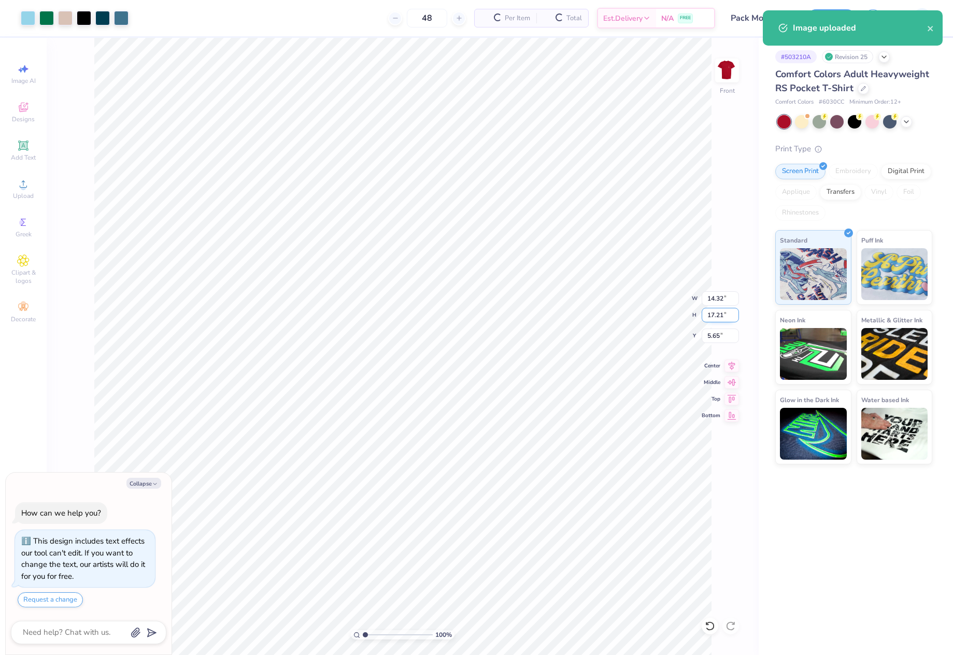
drag, startPoint x: 707, startPoint y: 317, endPoint x: 726, endPoint y: 317, distance: 19.2
click at [726, 317] on input "17.21" at bounding box center [720, 315] width 37 height 15
type input "15"
type textarea "x"
type input "12.48"
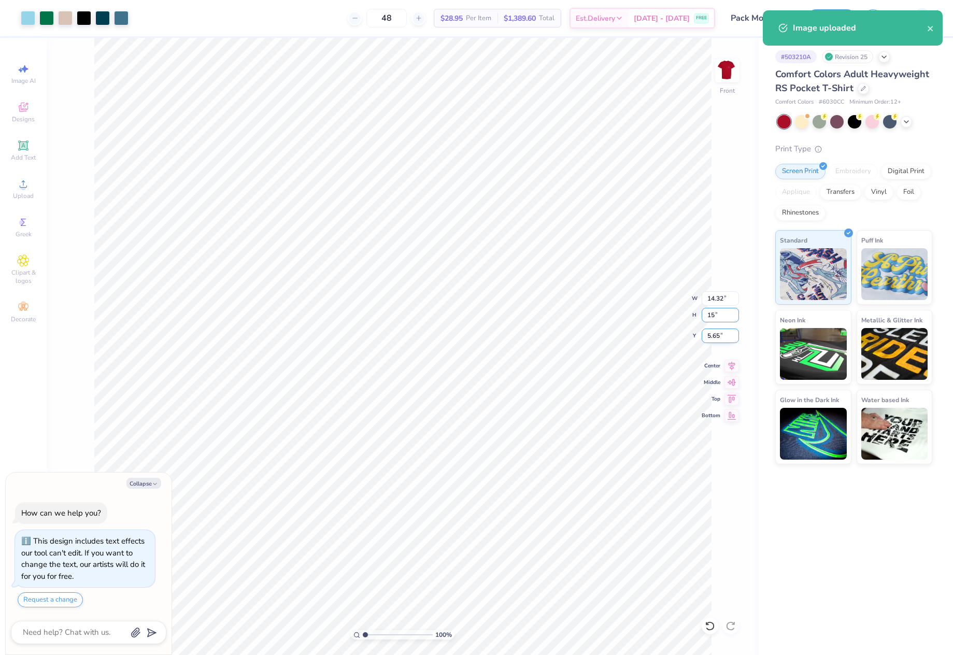
type input "15.00"
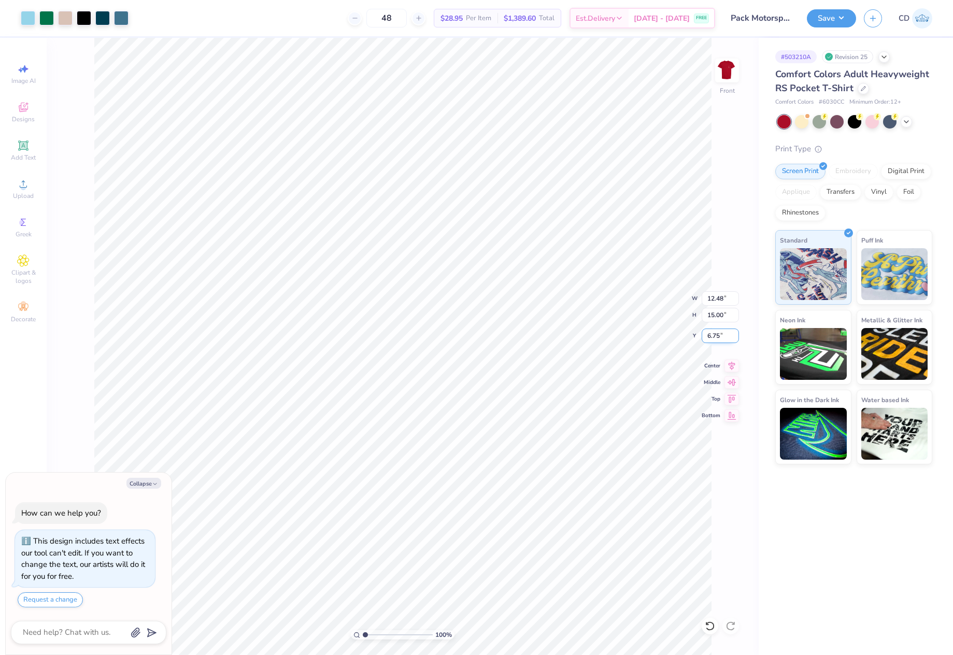
drag, startPoint x: 706, startPoint y: 336, endPoint x: 723, endPoint y: 336, distance: 16.6
click at [723, 336] on input "6.75" at bounding box center [720, 336] width 37 height 15
type input "3"
type textarea "x"
type input "3.00"
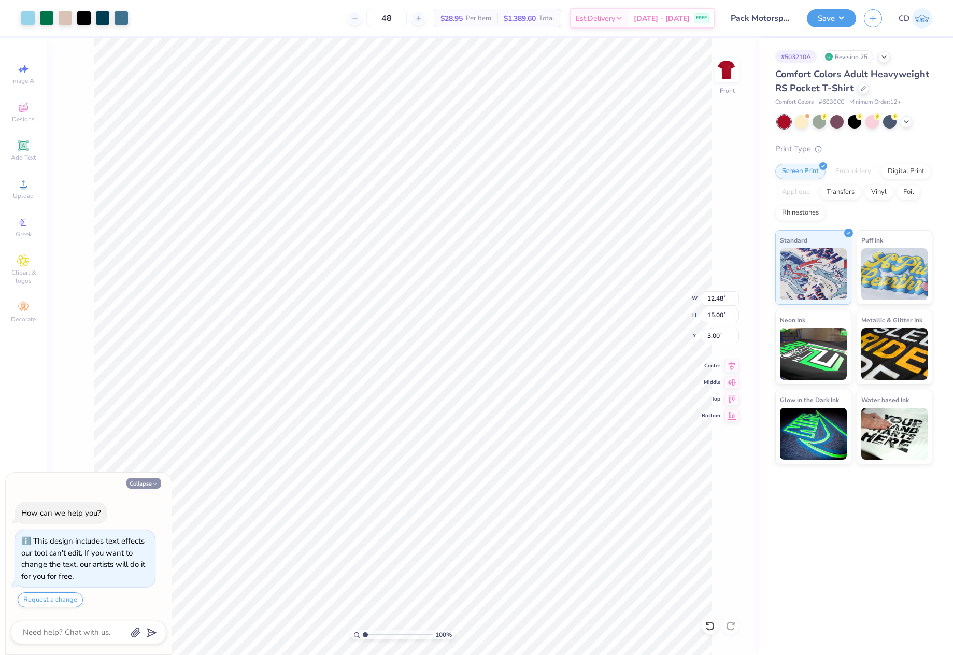
click at [135, 486] on button "Collapse" at bounding box center [144, 483] width 35 height 11
type textarea "x"
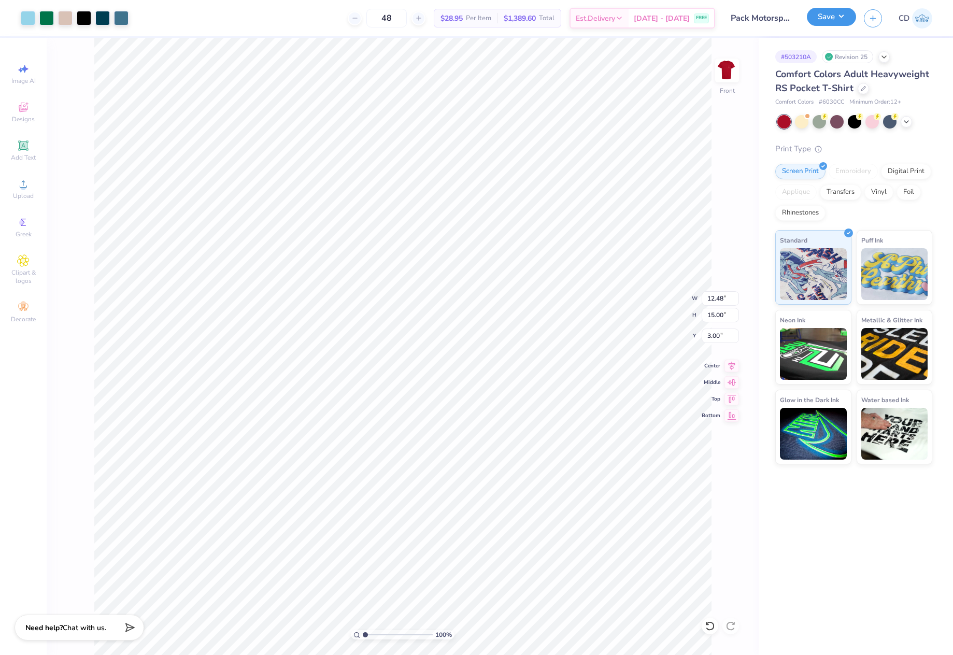
click at [833, 19] on button "Save" at bounding box center [831, 17] width 49 height 18
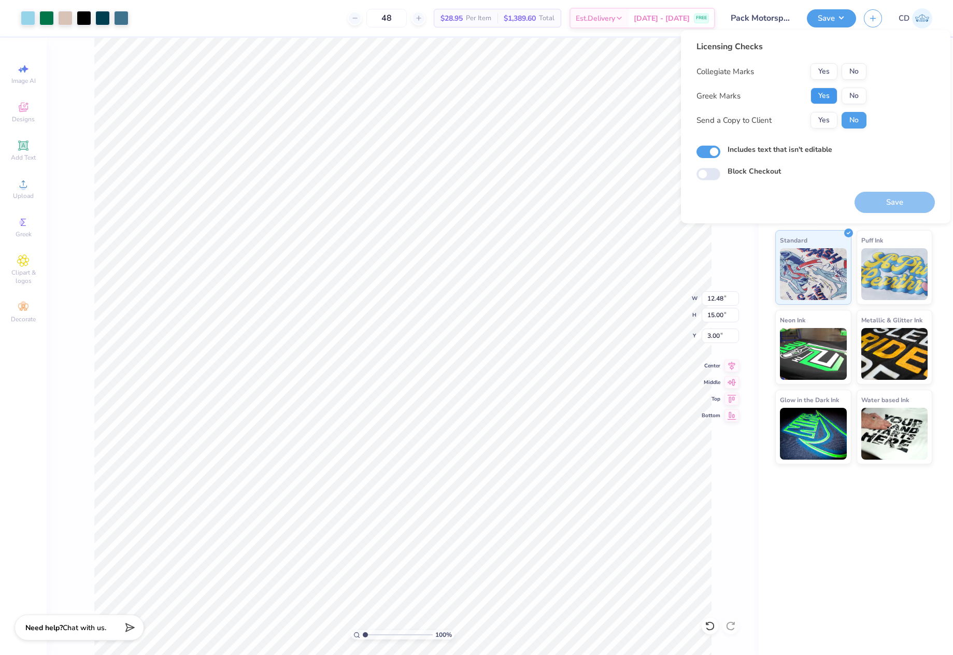
click at [820, 98] on button "Yes" at bounding box center [824, 96] width 27 height 17
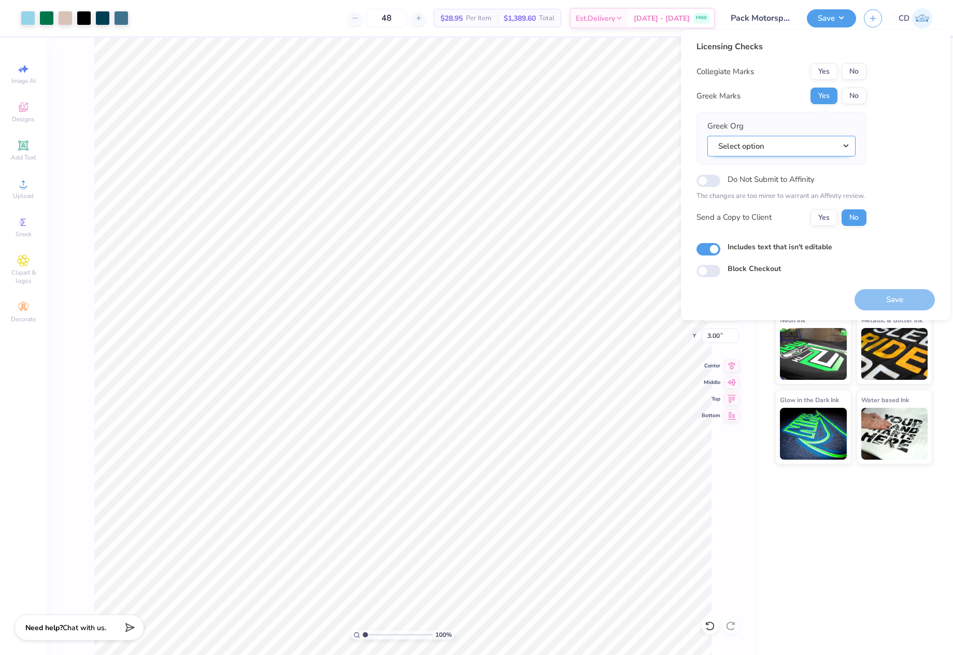
click at [805, 144] on button "Select option" at bounding box center [782, 146] width 148 height 21
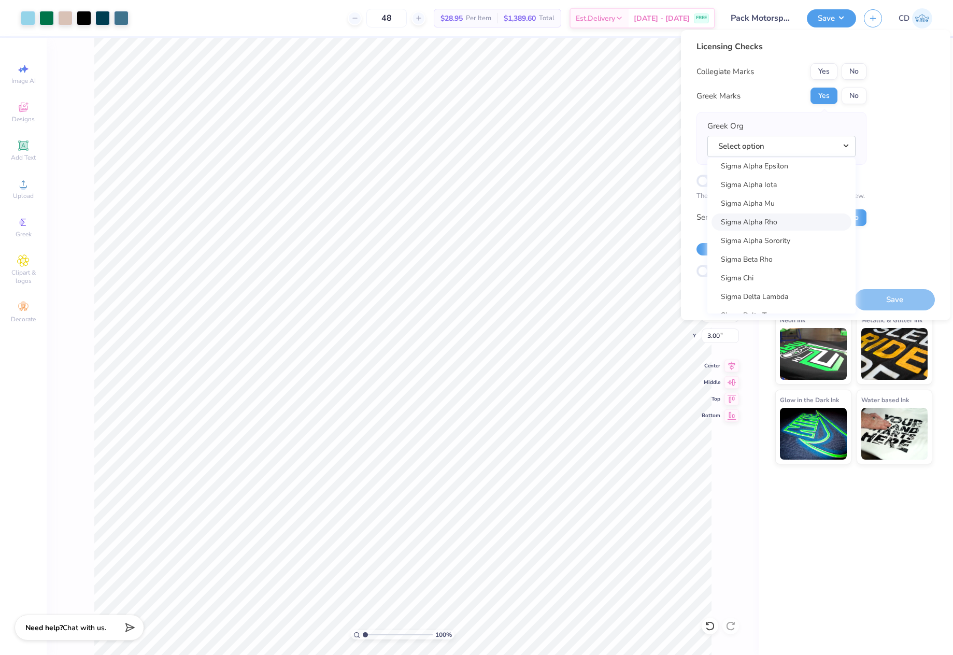
scroll to position [6576, 0]
click at [771, 162] on link "Sigma Alpha Epsilon" at bounding box center [782, 165] width 140 height 17
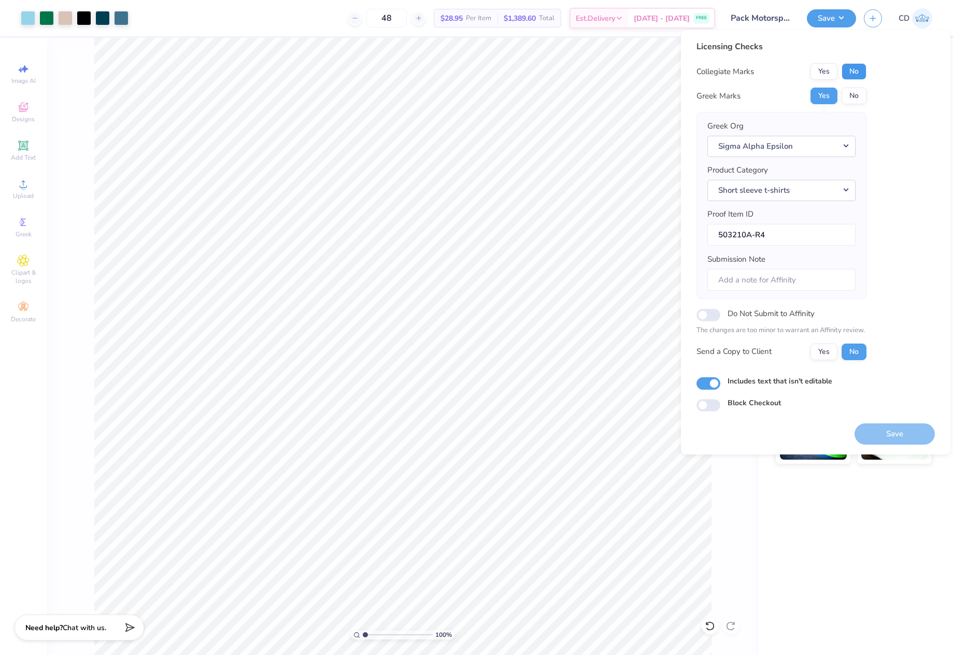
click at [850, 78] on button "No" at bounding box center [854, 71] width 25 height 17
click at [887, 437] on button "Save" at bounding box center [895, 434] width 80 height 21
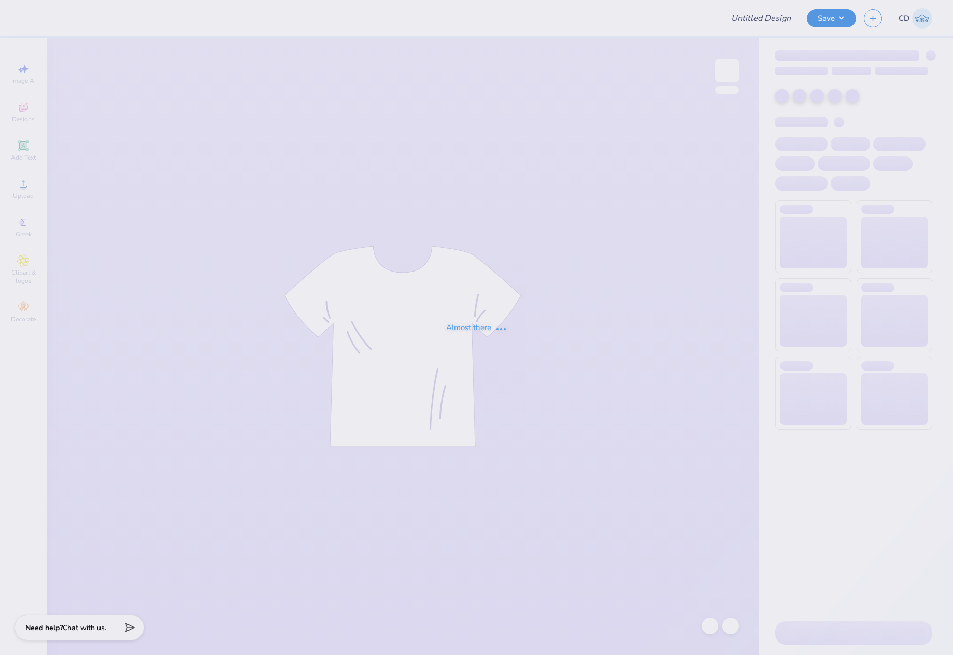
type input "ADPI DUDE'S WEEKEND MERCH"
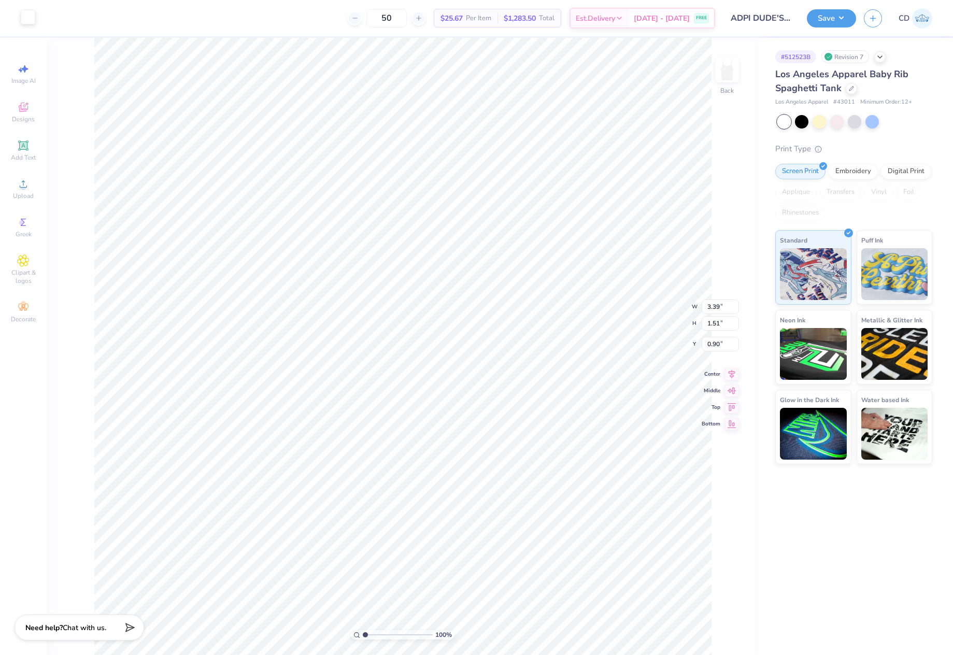
click at [25, 18] on div at bounding box center [28, 17] width 15 height 15
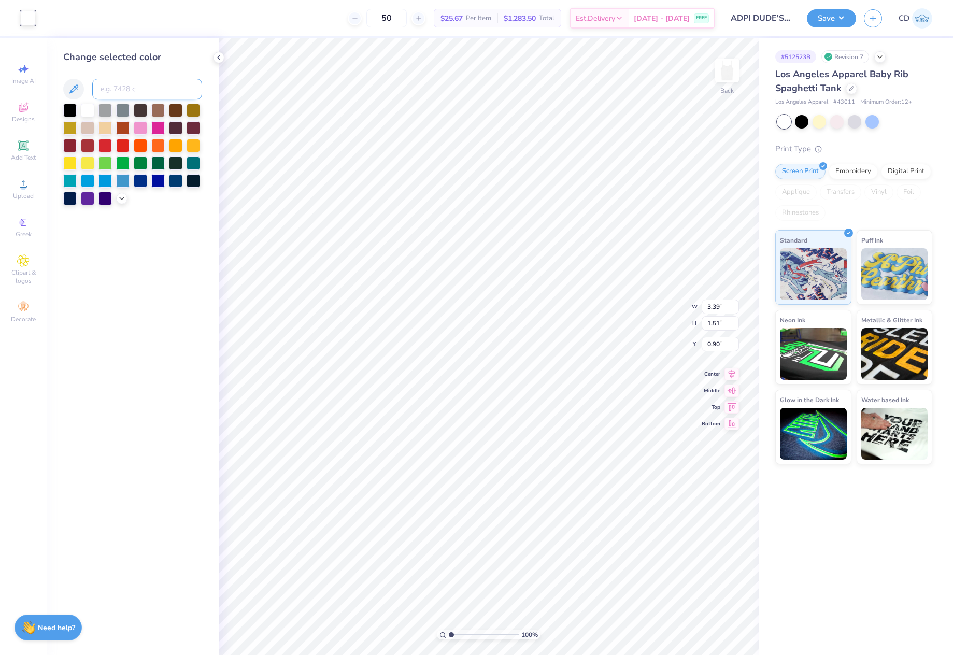
click at [144, 94] on input at bounding box center [147, 89] width 110 height 21
type input "1807"
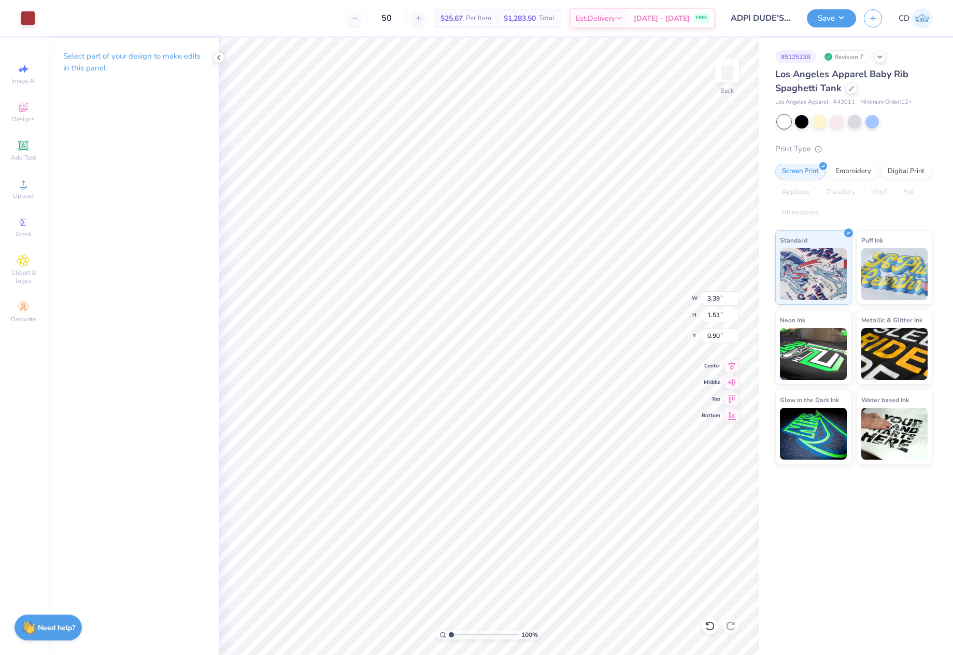
type input "5.70"
type input "2.54"
type input "7.47"
type input "3.33"
type input "1.29"
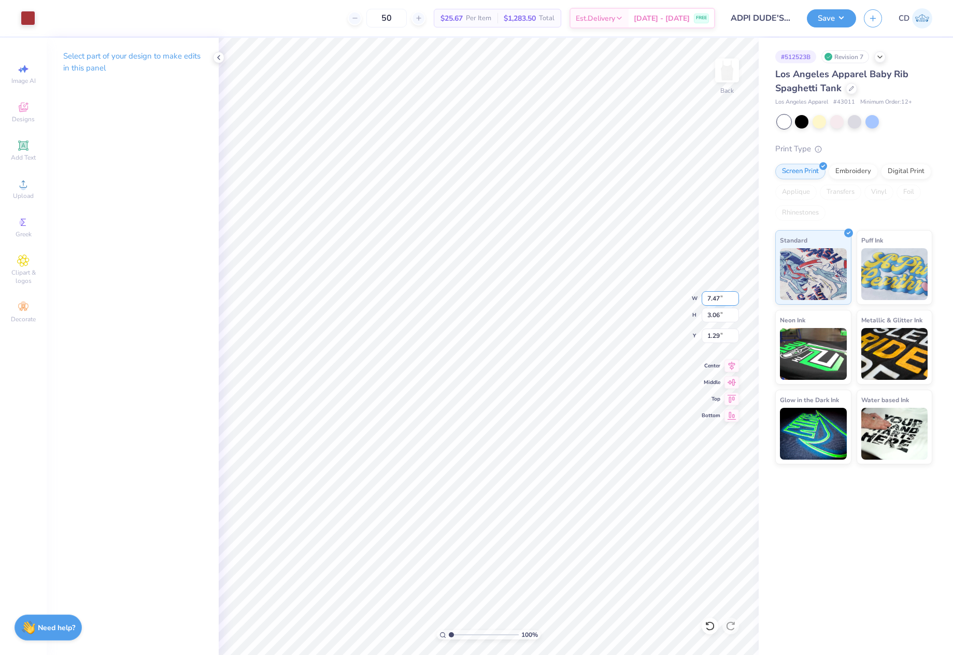
drag, startPoint x: 714, startPoint y: 302, endPoint x: 723, endPoint y: 303, distance: 9.5
click at [723, 303] on input "7.47" at bounding box center [720, 298] width 37 height 15
type input "7.00"
type input "2.87"
drag, startPoint x: 707, startPoint y: 335, endPoint x: 725, endPoint y: 336, distance: 17.7
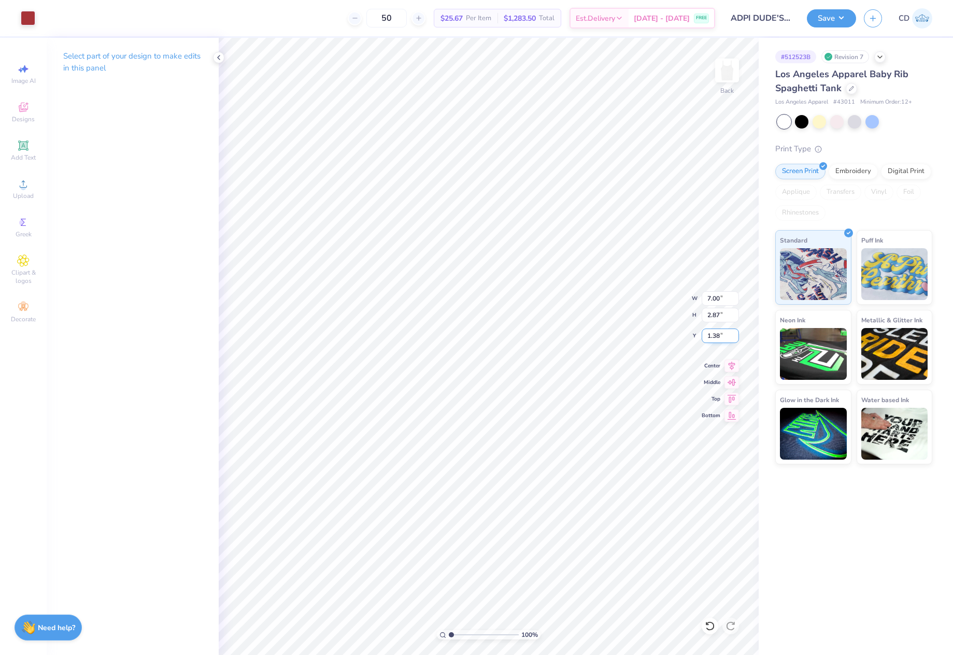
click at [725, 336] on input "1.38" at bounding box center [720, 336] width 37 height 15
type input "1.50"
click at [823, 19] on button "Save" at bounding box center [831, 17] width 49 height 18
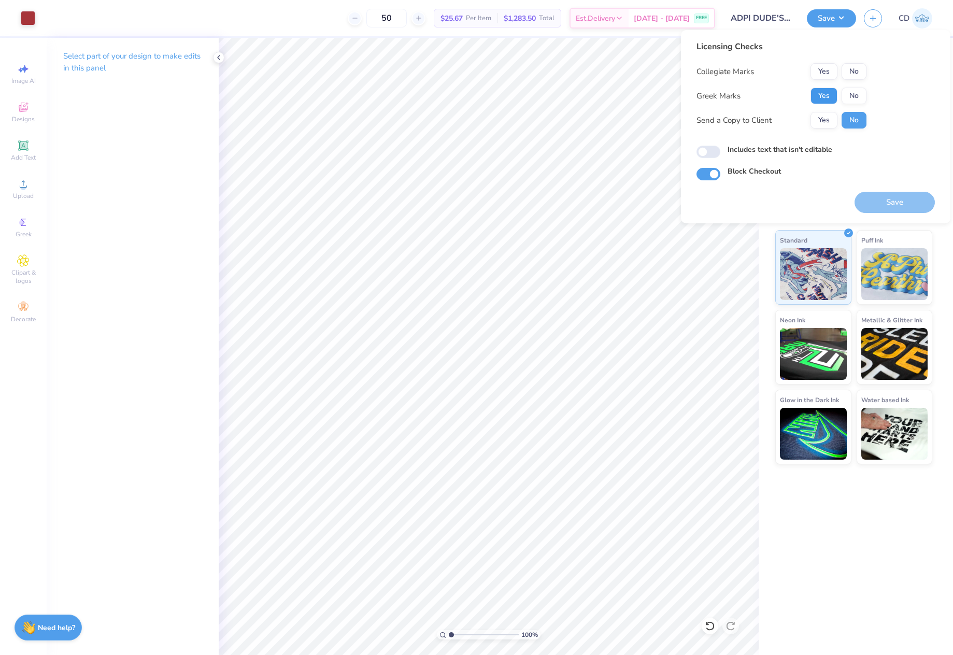
click at [826, 96] on button "Yes" at bounding box center [824, 96] width 27 height 17
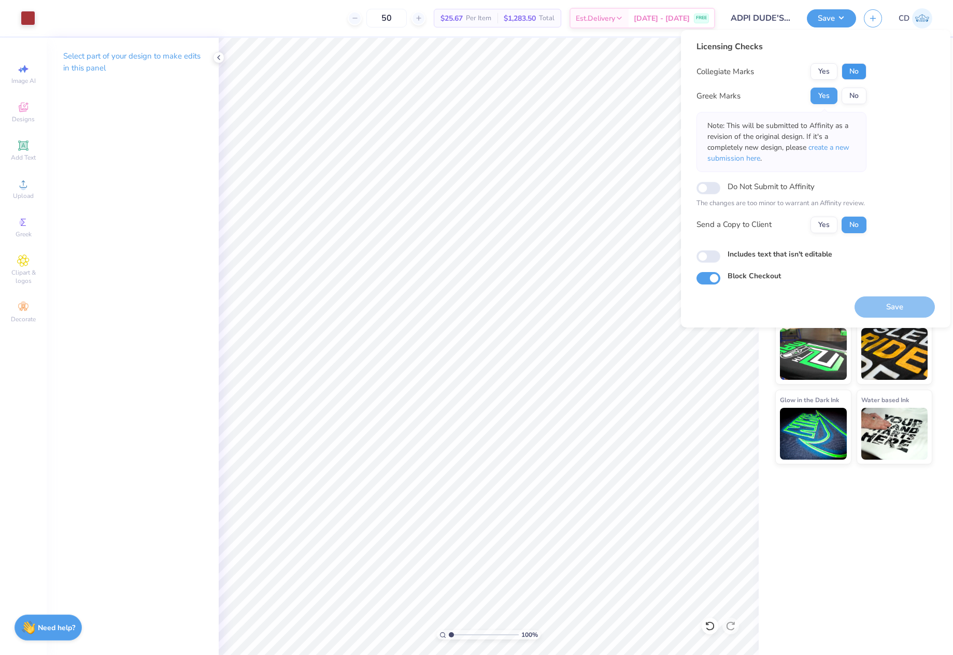
click at [855, 73] on button "No" at bounding box center [854, 71] width 25 height 17
click at [903, 306] on button "Save" at bounding box center [895, 307] width 80 height 21
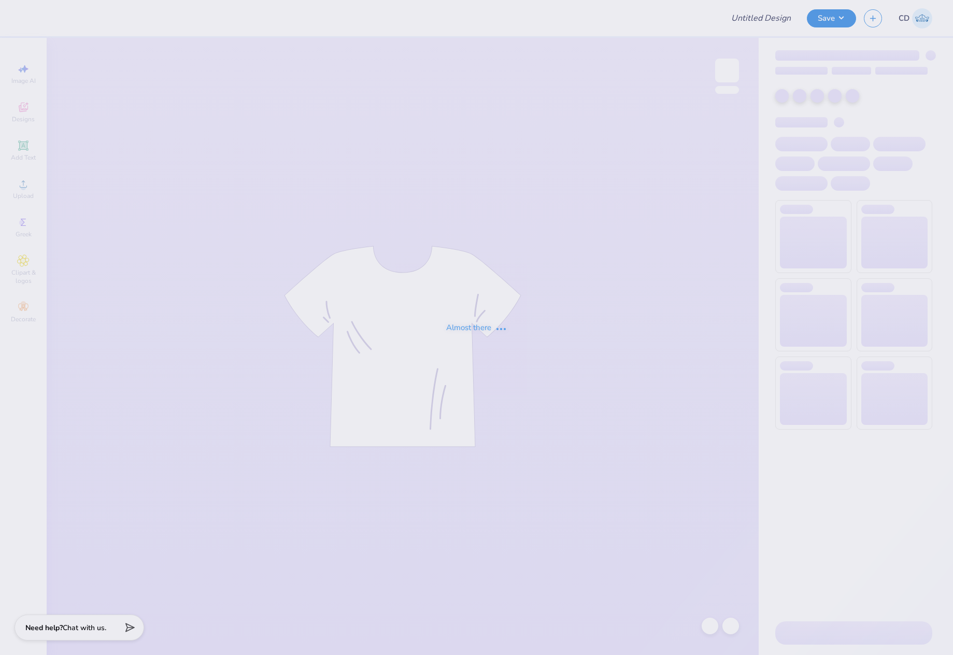
type input "dp"
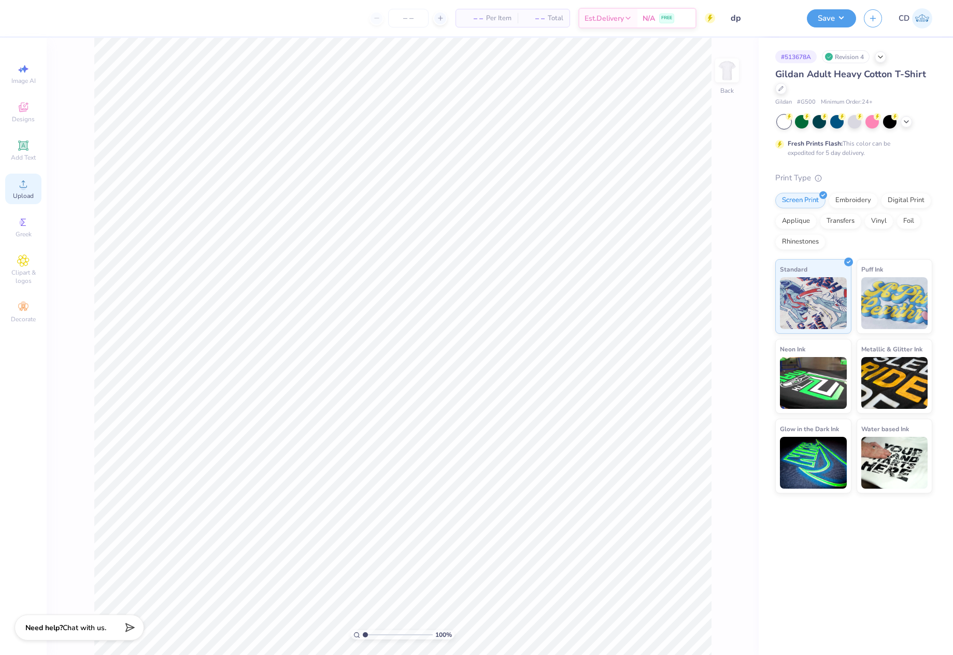
click at [25, 193] on span "Upload" at bounding box center [23, 196] width 21 height 8
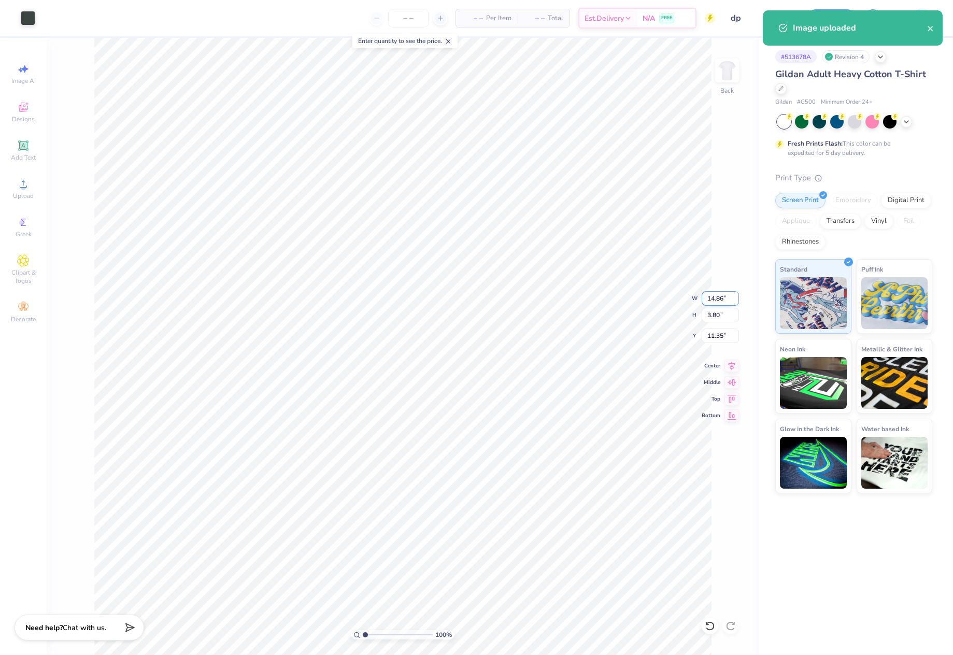
drag, startPoint x: 708, startPoint y: 296, endPoint x: 732, endPoint y: 296, distance: 24.4
click at [732, 296] on input "14.86" at bounding box center [720, 298] width 37 height 15
type input "4.00"
type input "1.02"
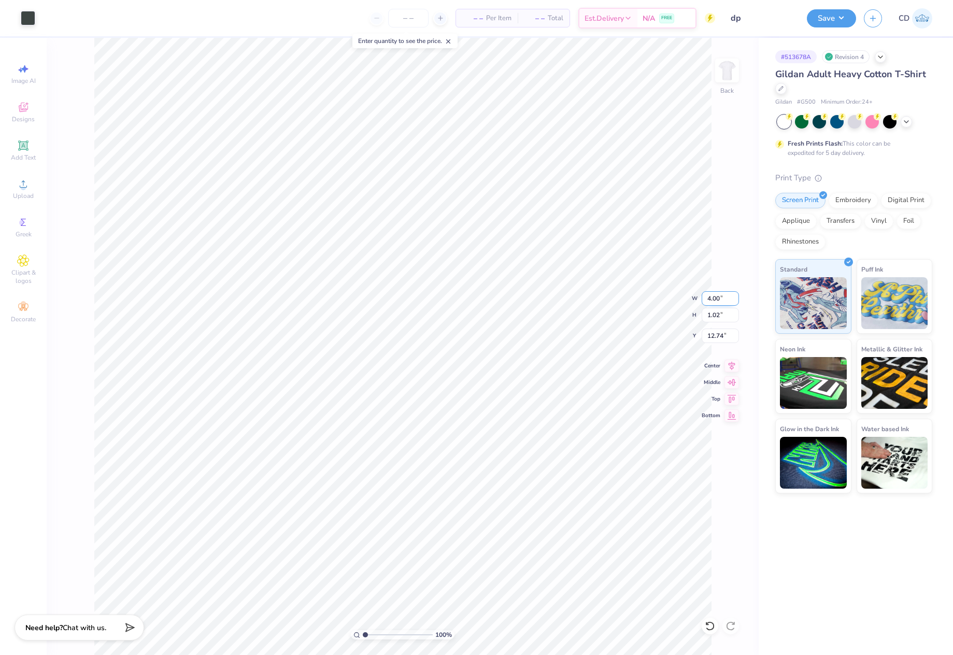
type input "3.00"
click at [735, 72] on img at bounding box center [727, 70] width 41 height 41
click at [27, 184] on icon at bounding box center [23, 184] width 12 height 12
drag, startPoint x: 704, startPoint y: 316, endPoint x: 728, endPoint y: 316, distance: 24.4
click at [728, 316] on input "18.00" at bounding box center [720, 315] width 37 height 15
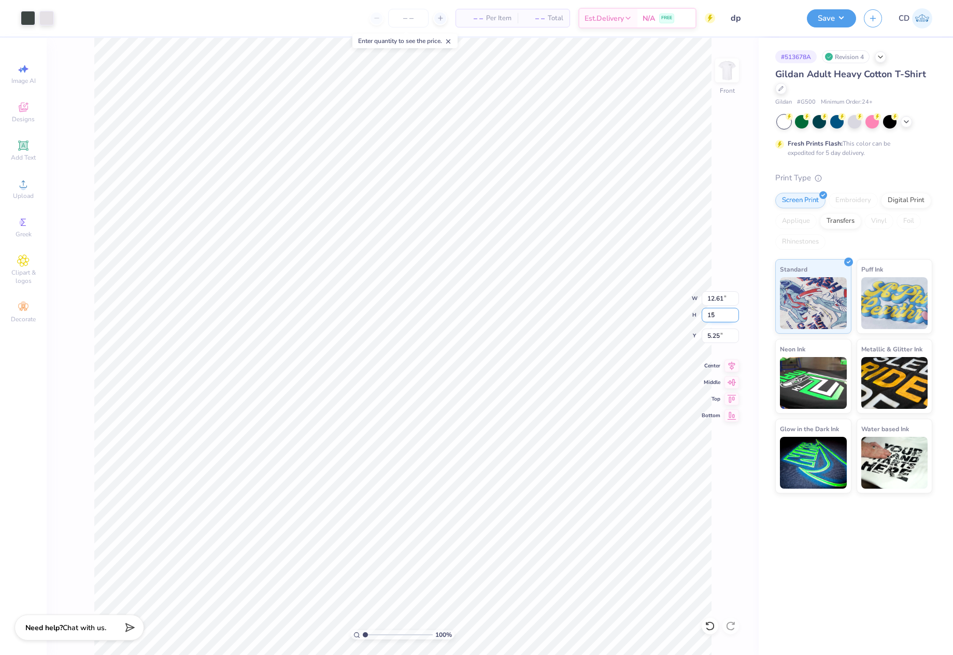
type input "15"
type input "10.51"
type input "15.00"
drag, startPoint x: 705, startPoint y: 338, endPoint x: 725, endPoint y: 338, distance: 19.7
click at [725, 338] on input "6.75" at bounding box center [720, 336] width 37 height 15
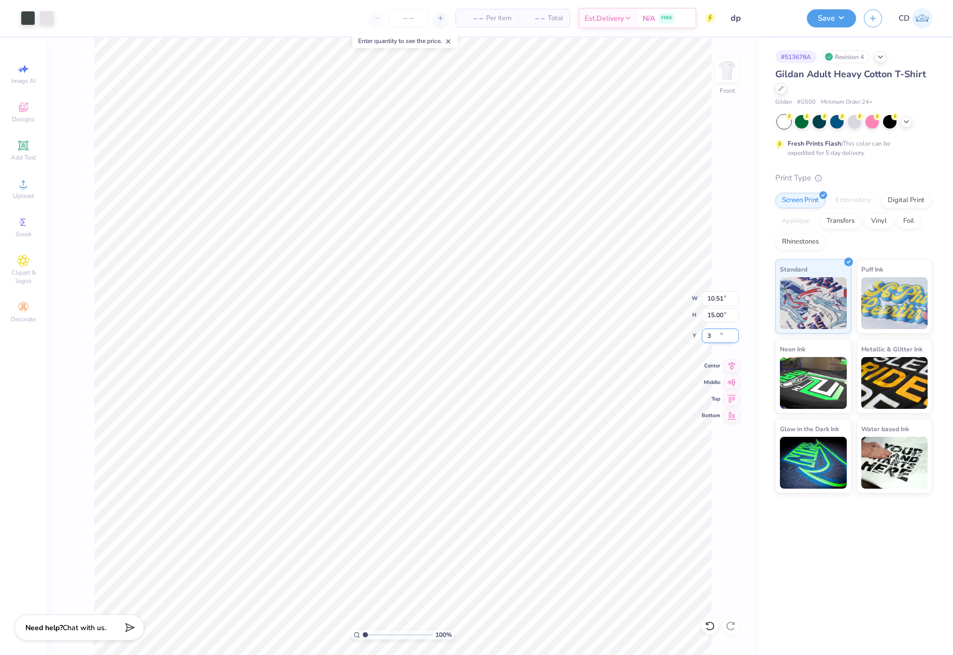
type input "3.00"
click at [821, 22] on button "Save" at bounding box center [831, 17] width 49 height 18
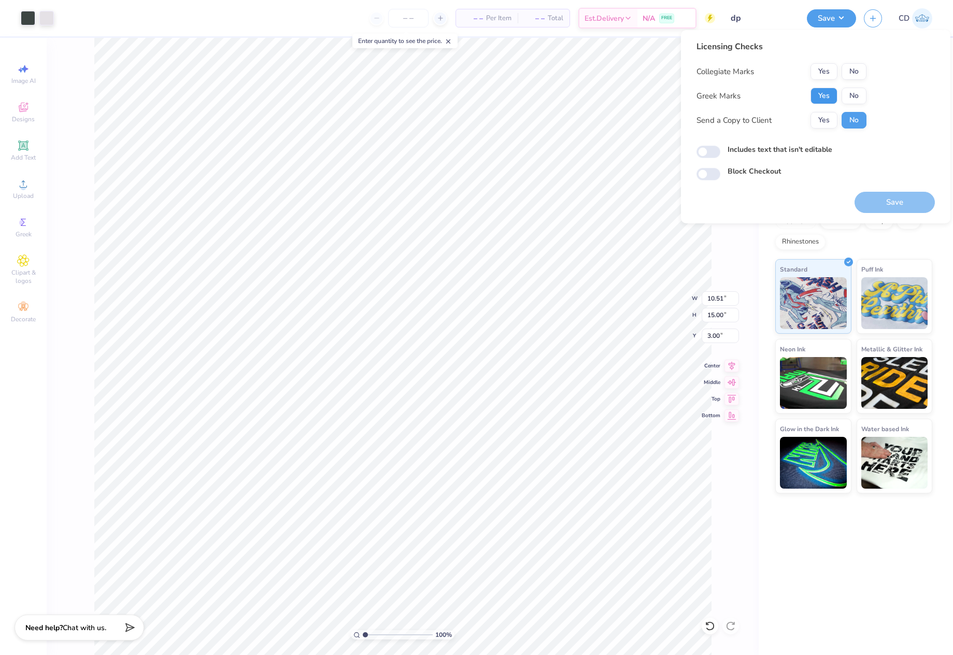
click at [830, 95] on button "Yes" at bounding box center [824, 96] width 27 height 17
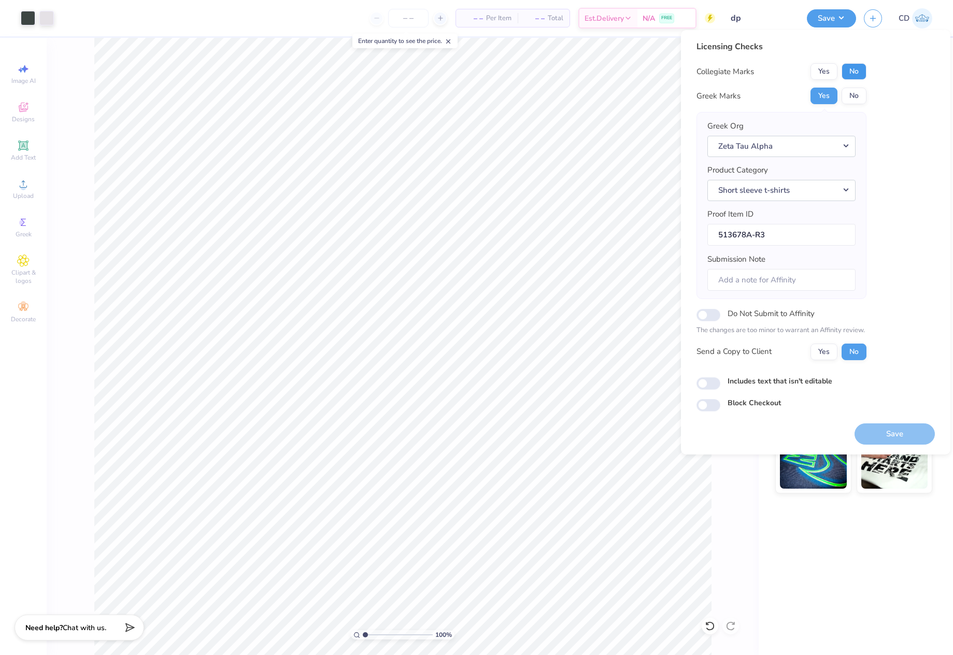
click at [851, 65] on button "No" at bounding box center [854, 71] width 25 height 17
click at [715, 383] on input "Includes text that isn't editable" at bounding box center [709, 383] width 24 height 12
checkbox input "true"
click at [887, 434] on button "Save" at bounding box center [895, 434] width 80 height 21
